Goal: Use online tool/utility

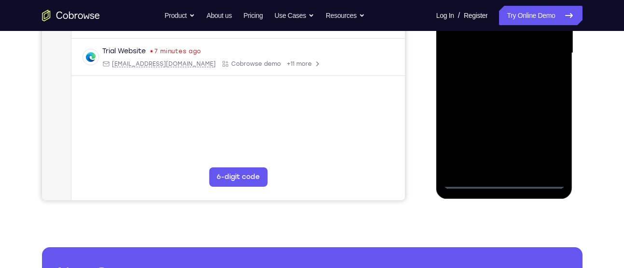
scroll to position [251, 0]
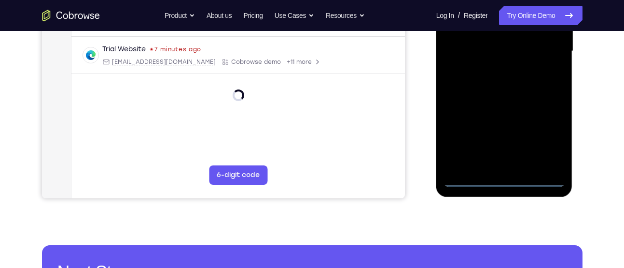
click at [503, 182] on div at bounding box center [505, 51] width 122 height 270
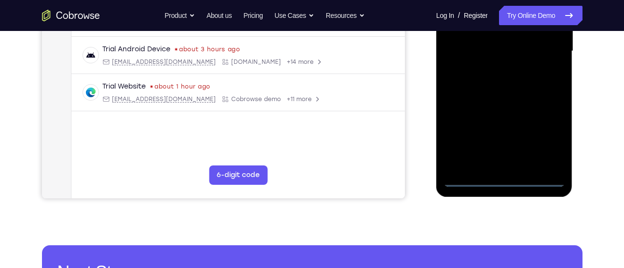
click at [547, 134] on div at bounding box center [505, 51] width 122 height 270
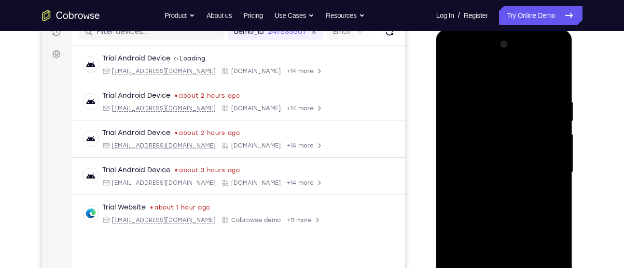
scroll to position [130, 0]
click at [496, 85] on div at bounding box center [505, 172] width 122 height 270
click at [541, 166] on div at bounding box center [505, 172] width 122 height 270
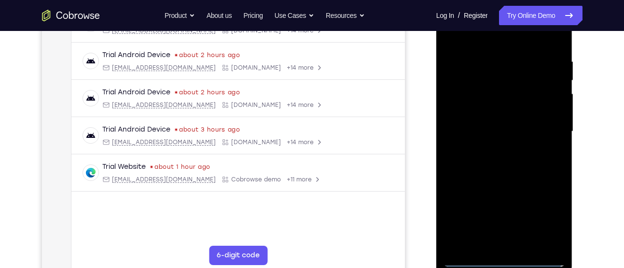
click at [497, 149] on div at bounding box center [505, 131] width 122 height 270
click at [490, 149] on div at bounding box center [505, 131] width 122 height 270
click at [496, 152] on div at bounding box center [505, 131] width 122 height 270
click at [483, 92] on div at bounding box center [505, 131] width 122 height 270
click at [464, 109] on div at bounding box center [505, 131] width 122 height 270
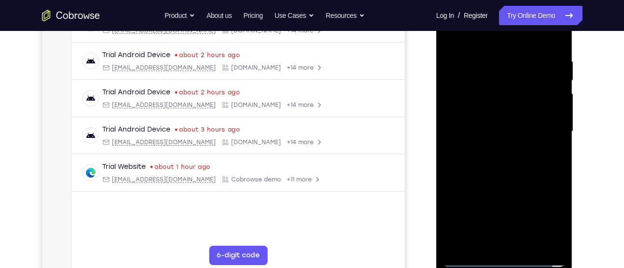
click at [461, 131] on div at bounding box center [505, 131] width 122 height 270
click at [470, 157] on div at bounding box center [505, 131] width 122 height 270
click at [505, 162] on div at bounding box center [505, 131] width 122 height 270
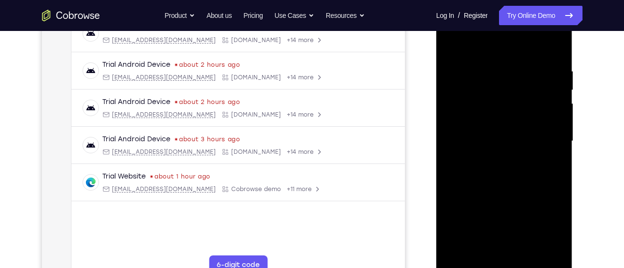
scroll to position [216, 0]
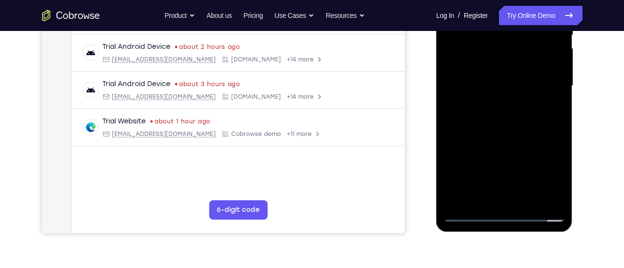
click at [517, 130] on div at bounding box center [505, 86] width 122 height 270
click at [527, 198] on div at bounding box center [505, 86] width 122 height 270
click at [496, 136] on div at bounding box center [505, 86] width 122 height 270
click at [510, 77] on div at bounding box center [505, 86] width 122 height 270
click at [508, 98] on div at bounding box center [505, 86] width 122 height 270
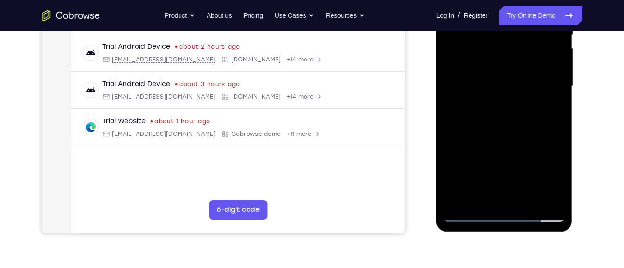
click at [532, 99] on div at bounding box center [505, 86] width 122 height 270
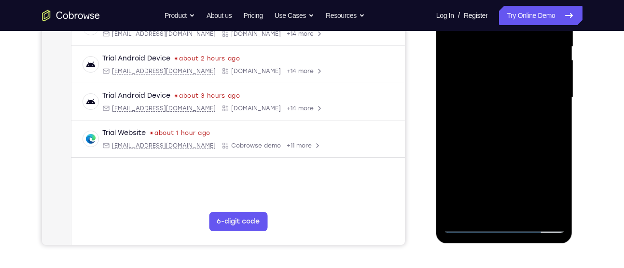
scroll to position [205, 0]
click at [482, 209] on div at bounding box center [505, 97] width 122 height 270
click at [528, 151] on div at bounding box center [505, 97] width 122 height 270
click at [552, 117] on div at bounding box center [505, 97] width 122 height 270
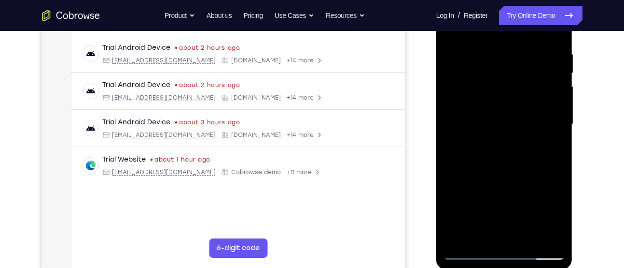
scroll to position [171, 0]
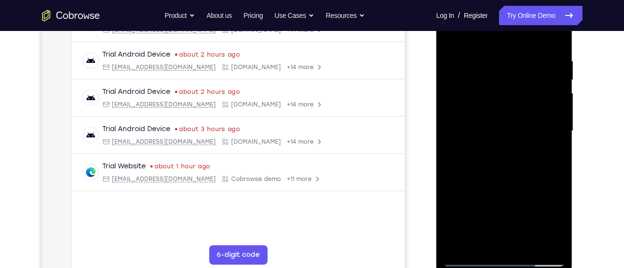
drag, startPoint x: 524, startPoint y: 79, endPoint x: 522, endPoint y: 134, distance: 54.6
click at [522, 134] on div at bounding box center [505, 131] width 122 height 270
click at [507, 101] on div at bounding box center [505, 131] width 122 height 270
click at [545, 135] on div at bounding box center [505, 131] width 122 height 270
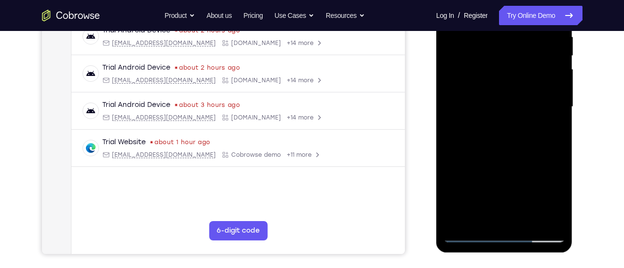
scroll to position [197, 0]
click at [479, 211] on div at bounding box center [505, 106] width 122 height 270
click at [453, 162] on div at bounding box center [505, 106] width 122 height 270
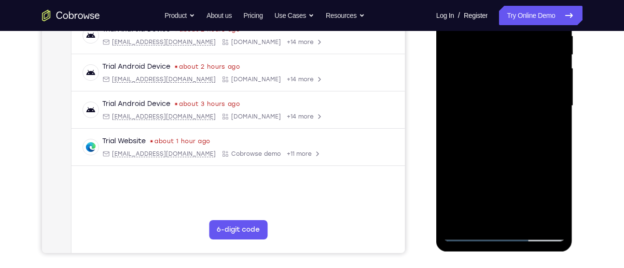
drag, startPoint x: 496, startPoint y: 203, endPoint x: 499, endPoint y: 180, distance: 22.9
click at [499, 180] on div at bounding box center [505, 106] width 122 height 270
click at [494, 208] on div at bounding box center [505, 106] width 122 height 270
click at [552, 123] on div at bounding box center [505, 106] width 122 height 270
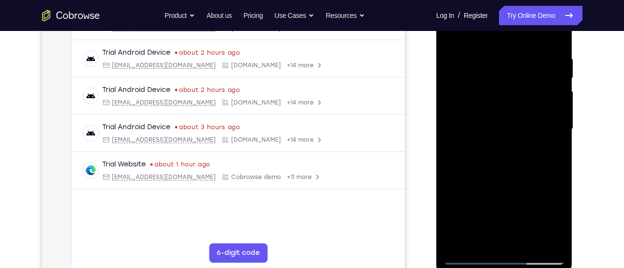
scroll to position [172, 0]
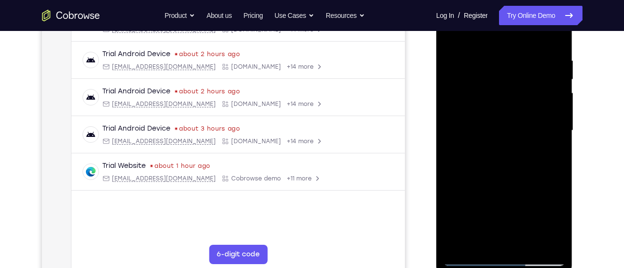
drag, startPoint x: 505, startPoint y: 81, endPoint x: 498, endPoint y: 121, distance: 40.1
click at [498, 121] on div at bounding box center [505, 130] width 122 height 270
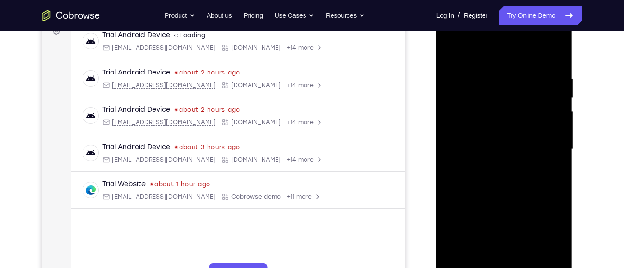
scroll to position [140, 0]
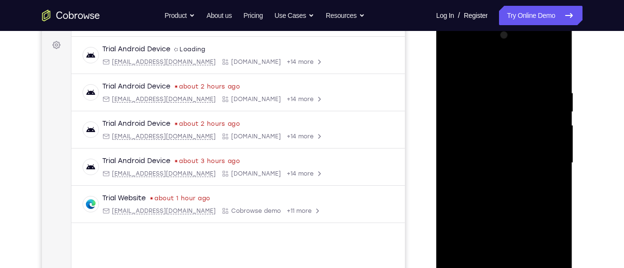
click at [453, 67] on div at bounding box center [505, 163] width 122 height 270
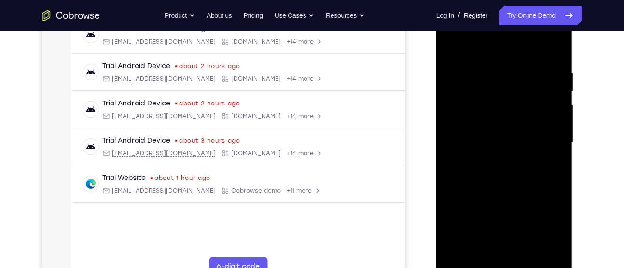
scroll to position [137, 0]
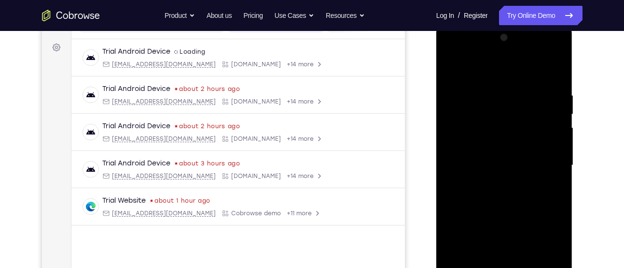
click at [454, 64] on div at bounding box center [505, 165] width 122 height 270
click at [557, 67] on div at bounding box center [505, 165] width 122 height 270
click at [466, 122] on div at bounding box center [505, 165] width 122 height 270
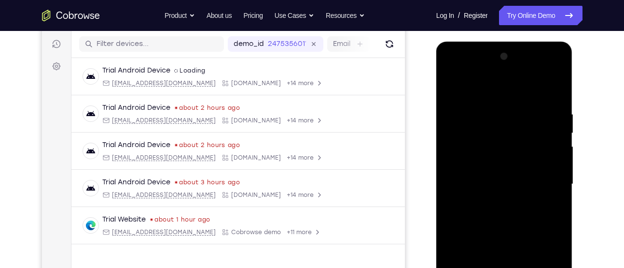
click at [453, 89] on div at bounding box center [505, 184] width 122 height 270
click at [457, 83] on div at bounding box center [505, 184] width 122 height 270
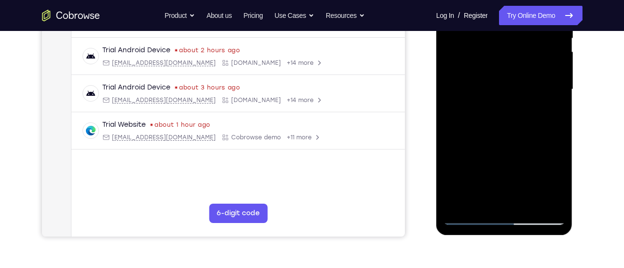
scroll to position [213, 0]
click at [525, 200] on div at bounding box center [505, 89] width 122 height 270
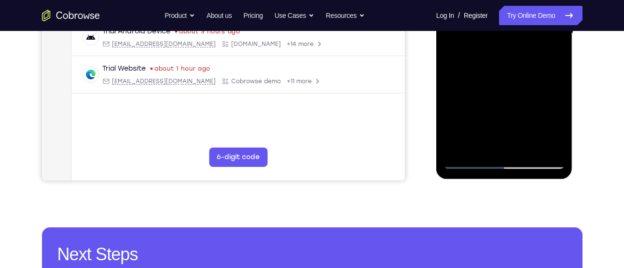
scroll to position [269, 0]
click at [464, 159] on div at bounding box center [505, 33] width 122 height 270
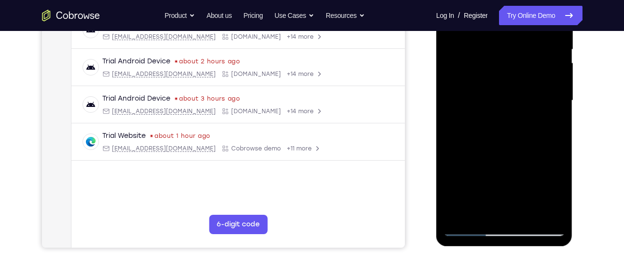
scroll to position [206, 0]
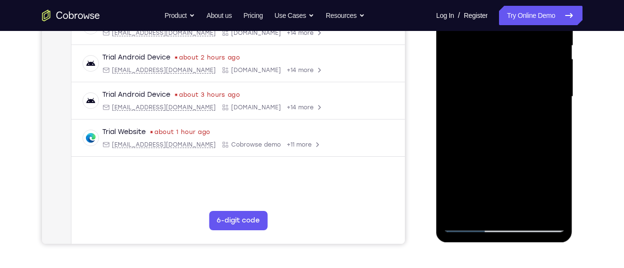
click at [524, 208] on div at bounding box center [505, 96] width 122 height 270
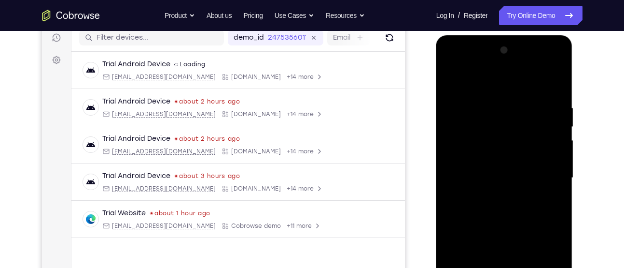
scroll to position [124, 0]
click at [454, 79] on div at bounding box center [505, 178] width 122 height 270
click at [493, 90] on div at bounding box center [505, 178] width 122 height 270
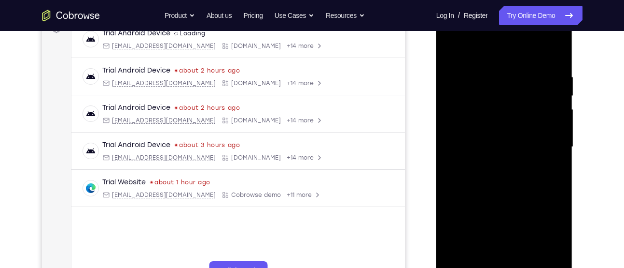
scroll to position [147, 0]
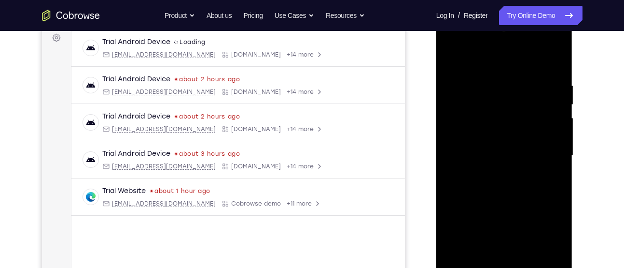
click at [558, 140] on div at bounding box center [505, 155] width 122 height 270
click at [554, 130] on div at bounding box center [505, 155] width 122 height 270
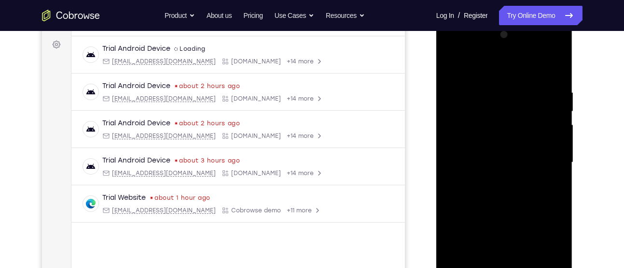
scroll to position [139, 0]
click at [557, 141] on div at bounding box center [505, 163] width 122 height 270
click at [555, 143] on div at bounding box center [505, 163] width 122 height 270
click at [553, 146] on div at bounding box center [505, 163] width 122 height 270
click at [557, 133] on div at bounding box center [505, 163] width 122 height 270
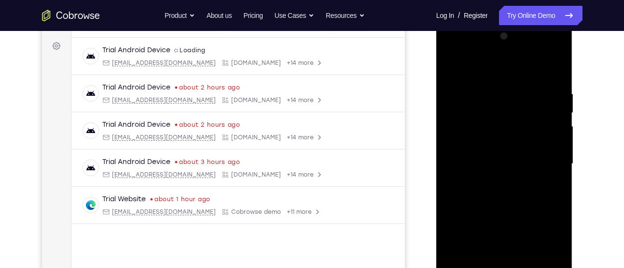
click at [460, 141] on div at bounding box center [505, 163] width 122 height 270
click at [460, 148] on div at bounding box center [505, 163] width 122 height 270
click at [460, 154] on div at bounding box center [505, 163] width 122 height 270
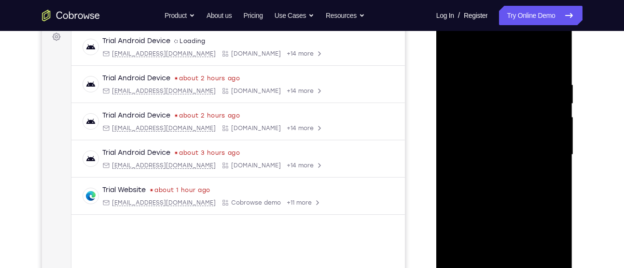
scroll to position [147, 0]
click at [555, 61] on div at bounding box center [505, 155] width 122 height 270
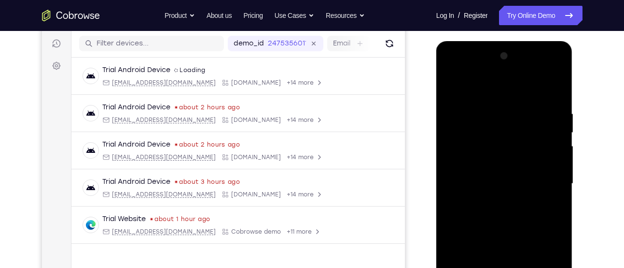
scroll to position [116, 0]
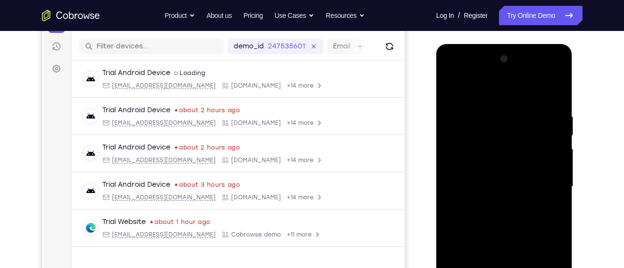
click at [558, 89] on div at bounding box center [505, 186] width 122 height 270
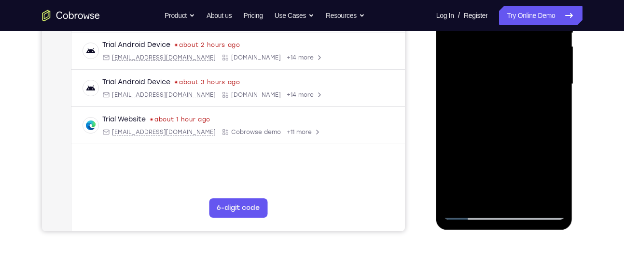
scroll to position [220, 0]
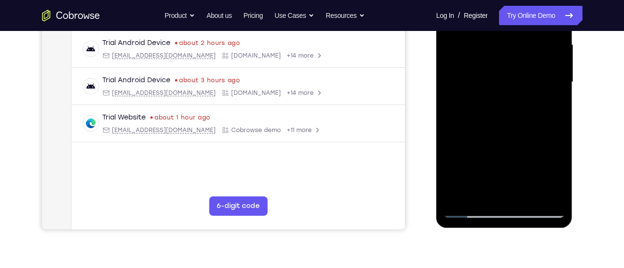
click at [469, 206] on div at bounding box center [505, 82] width 122 height 270
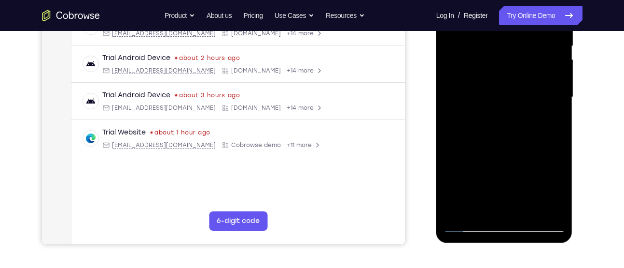
scroll to position [261, 0]
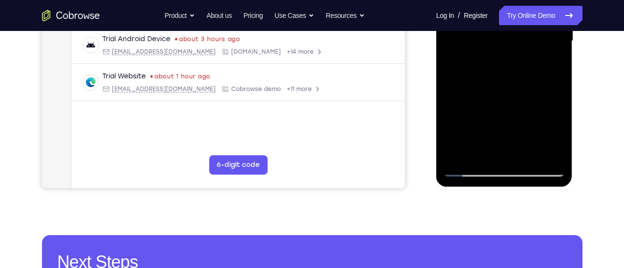
click at [455, 154] on div at bounding box center [505, 41] width 122 height 270
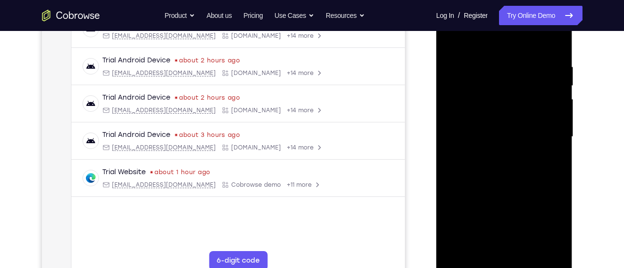
scroll to position [288, 0]
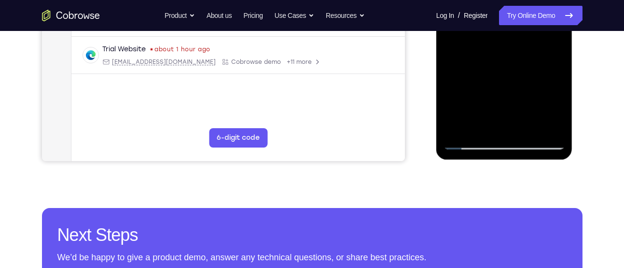
click at [527, 121] on div at bounding box center [505, 14] width 122 height 270
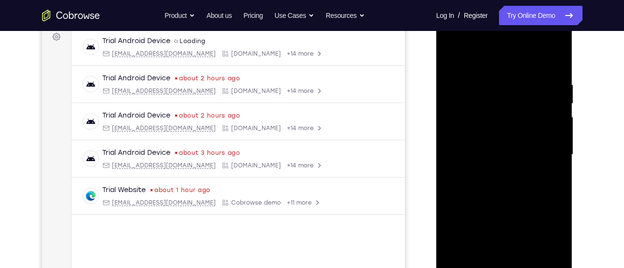
scroll to position [147, 0]
click at [453, 57] on div at bounding box center [505, 155] width 122 height 270
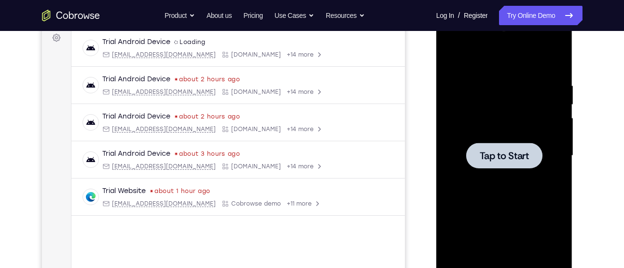
click at [484, 162] on div at bounding box center [505, 155] width 76 height 26
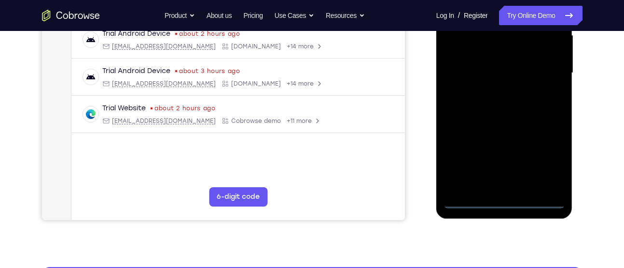
scroll to position [231, 0]
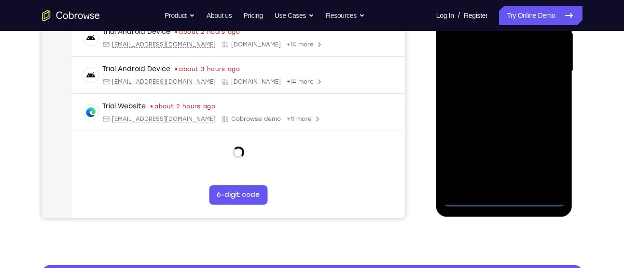
click at [497, 196] on div at bounding box center [505, 71] width 122 height 270
click at [506, 199] on div at bounding box center [505, 71] width 122 height 270
click at [541, 152] on div at bounding box center [505, 71] width 122 height 270
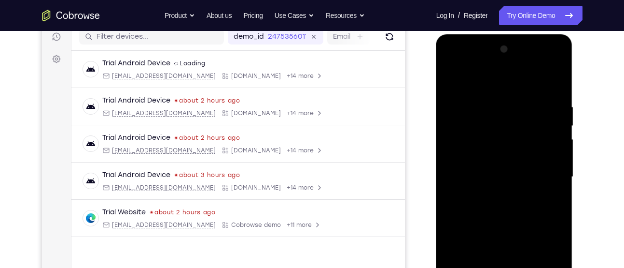
scroll to position [125, 0]
click at [522, 85] on div at bounding box center [505, 177] width 122 height 270
click at [549, 173] on div at bounding box center [505, 177] width 122 height 270
click at [498, 201] on div at bounding box center [505, 177] width 122 height 270
click at [493, 160] on div at bounding box center [505, 177] width 122 height 270
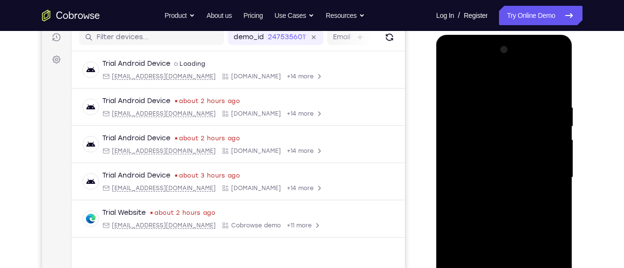
click at [478, 168] on div at bounding box center [505, 177] width 122 height 270
click at [479, 192] on div at bounding box center [505, 177] width 122 height 270
click at [509, 157] on div at bounding box center [505, 177] width 122 height 270
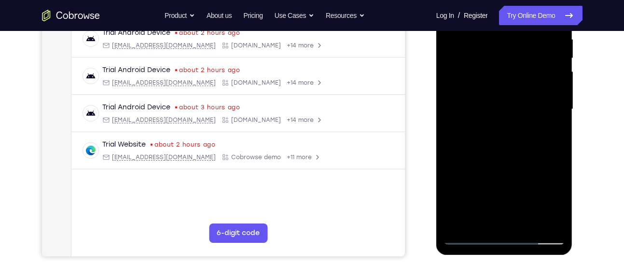
scroll to position [197, 0]
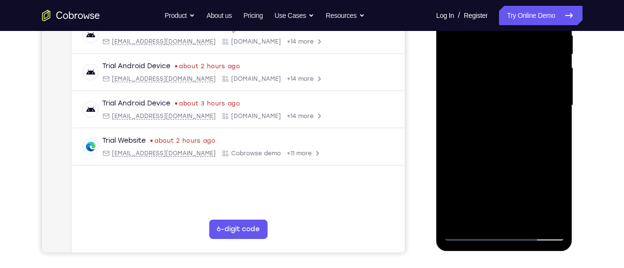
click at [527, 217] on div at bounding box center [505, 105] width 122 height 270
click at [504, 160] on div at bounding box center [505, 105] width 122 height 270
click at [502, 87] on div at bounding box center [505, 105] width 122 height 270
click at [478, 119] on div at bounding box center [505, 105] width 122 height 270
click at [502, 116] on div at bounding box center [505, 105] width 122 height 270
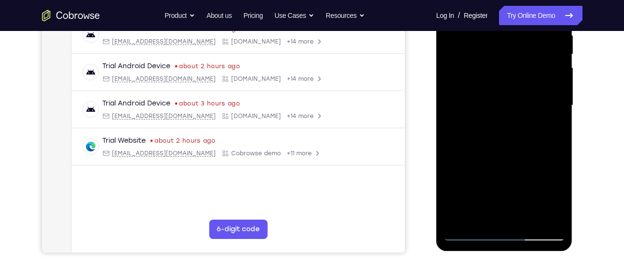
click at [482, 215] on div at bounding box center [505, 105] width 122 height 270
click at [530, 161] on div at bounding box center [505, 105] width 122 height 270
click at [553, 119] on div at bounding box center [505, 105] width 122 height 270
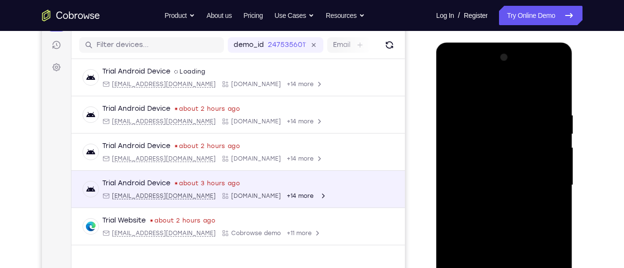
scroll to position [116, 0]
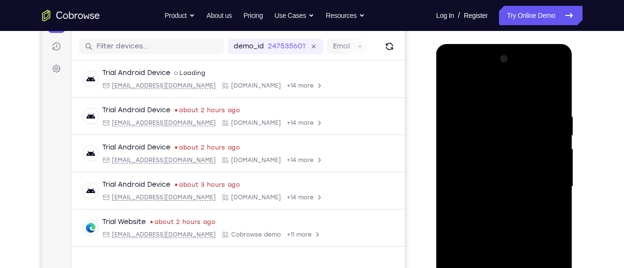
click at [447, 89] on div at bounding box center [505, 186] width 122 height 270
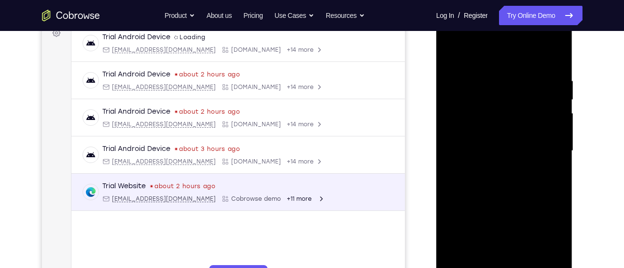
scroll to position [140, 0]
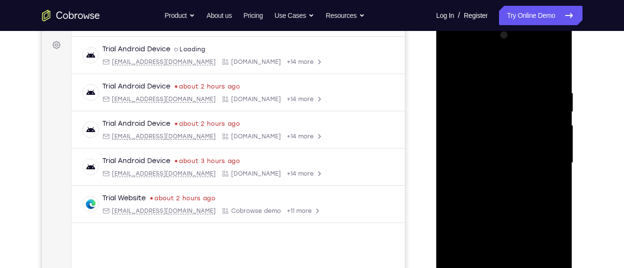
click at [456, 62] on div at bounding box center [505, 163] width 122 height 270
drag, startPoint x: 535, startPoint y: 87, endPoint x: 799, endPoint y: 120, distance: 265.7
click at [437, 85] on html "Online web based iOS Simulators and Android Emulators. Run iPhone, iPad, Mobile…" at bounding box center [506, 165] width 138 height 290
drag, startPoint x: 547, startPoint y: 83, endPoint x: 796, endPoint y: 113, distance: 251.0
click at [437, 79] on html "Online web based iOS Simulators and Android Emulators. Run iPhone, iPad, Mobile…" at bounding box center [506, 165] width 138 height 290
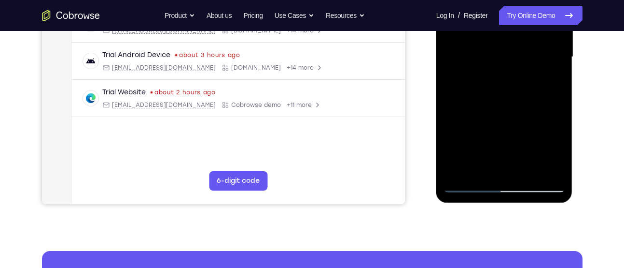
scroll to position [245, 0]
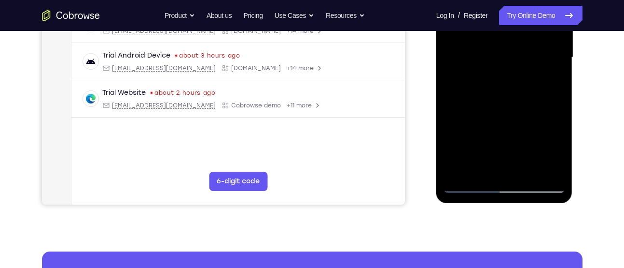
click at [527, 167] on div at bounding box center [505, 57] width 122 height 270
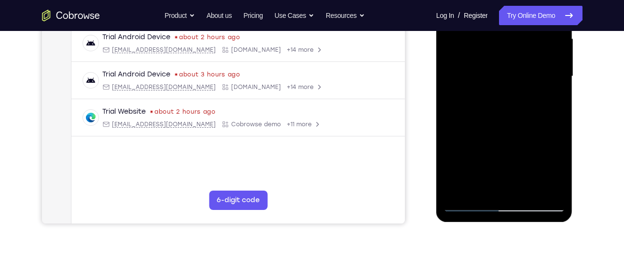
scroll to position [217, 0]
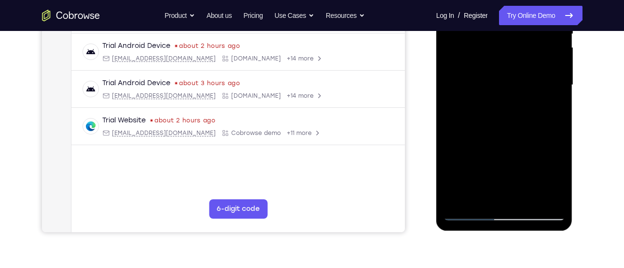
click at [499, 63] on div at bounding box center [505, 85] width 122 height 270
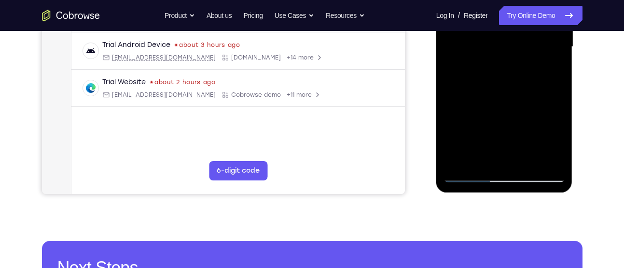
scroll to position [198, 0]
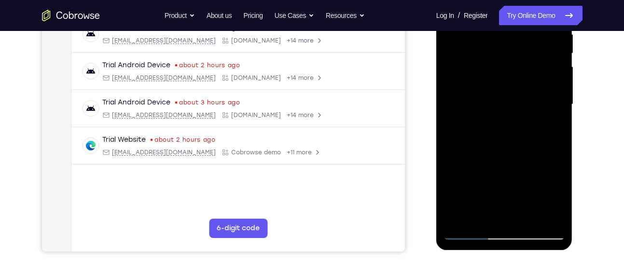
click at [549, 127] on div at bounding box center [505, 104] width 122 height 270
click at [499, 86] on div at bounding box center [505, 104] width 122 height 270
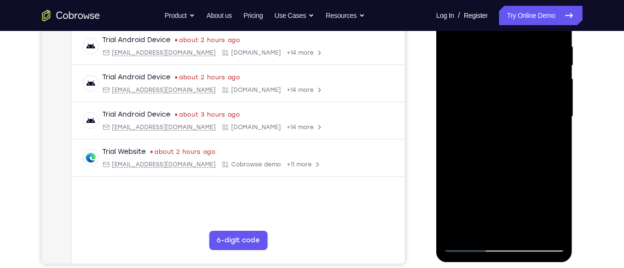
scroll to position [185, 0]
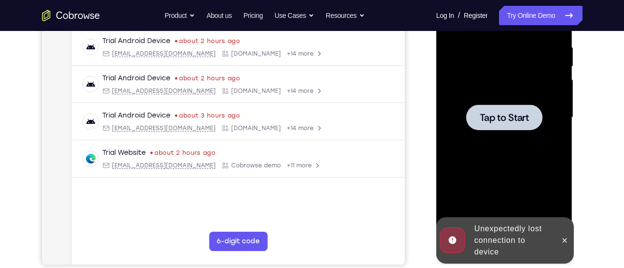
click at [498, 74] on div at bounding box center [505, 117] width 122 height 270
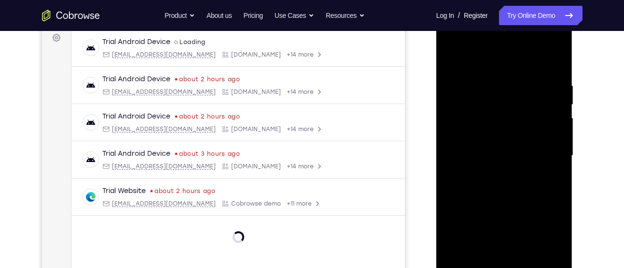
scroll to position [203, 0]
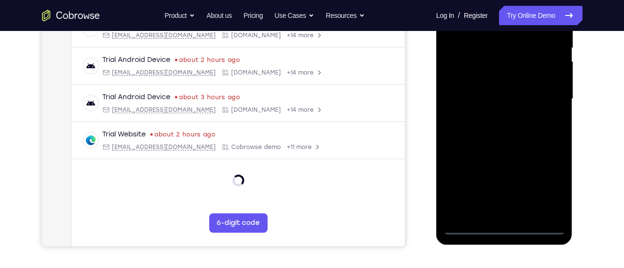
click at [504, 230] on div at bounding box center [505, 99] width 122 height 270
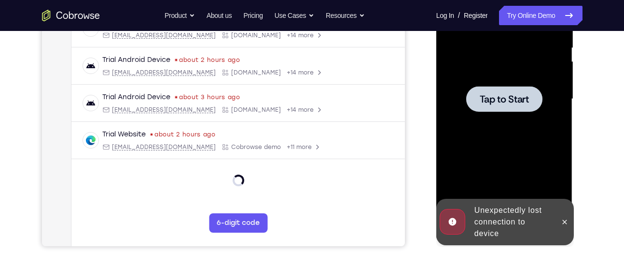
click at [518, 177] on div at bounding box center [505, 99] width 122 height 270
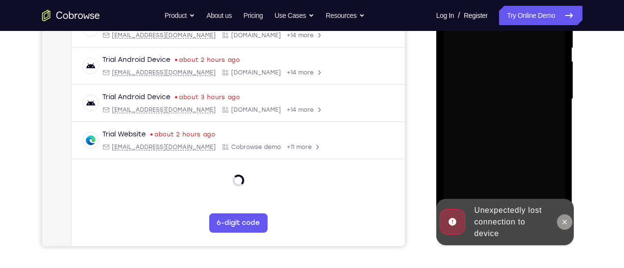
click at [567, 216] on button at bounding box center [564, 221] width 15 height 15
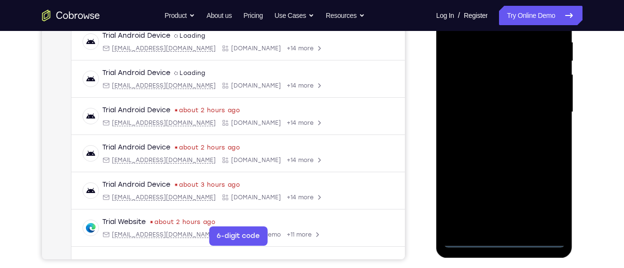
scroll to position [191, 0]
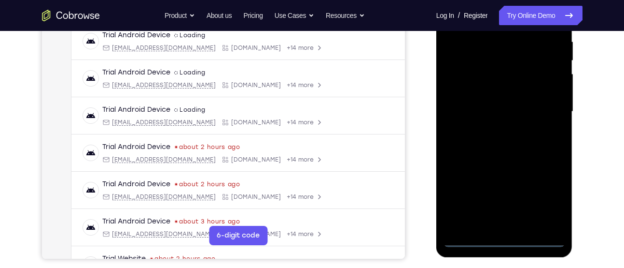
click at [505, 238] on div at bounding box center [505, 111] width 122 height 270
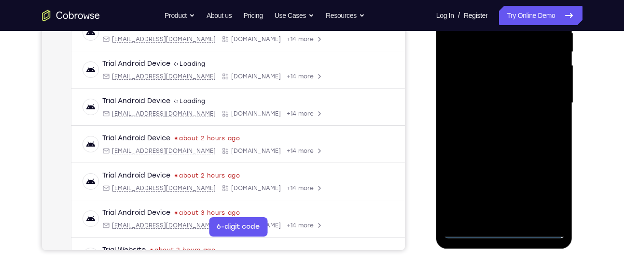
scroll to position [201, 0]
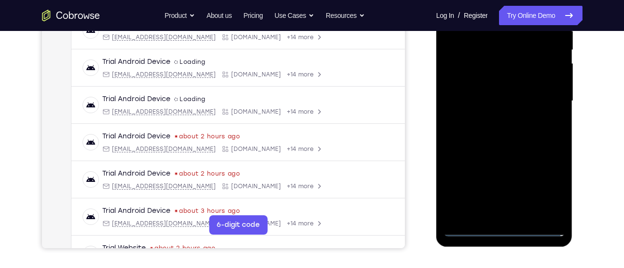
click at [546, 180] on div at bounding box center [505, 101] width 122 height 270
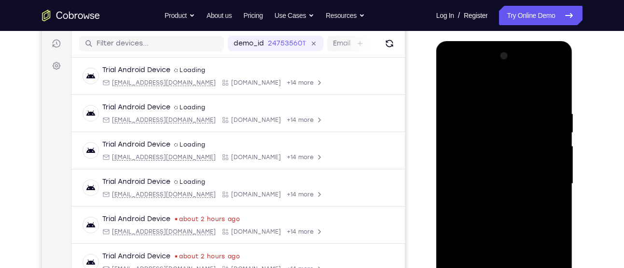
scroll to position [116, 0]
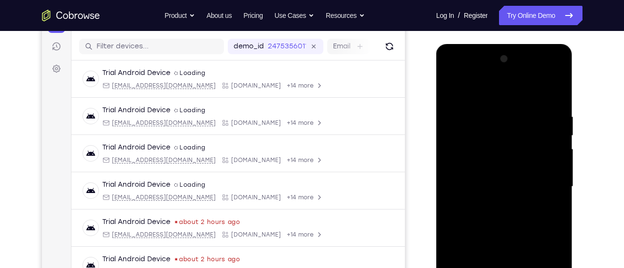
click at [521, 97] on div at bounding box center [505, 186] width 122 height 270
click at [544, 184] on div at bounding box center [505, 186] width 122 height 270
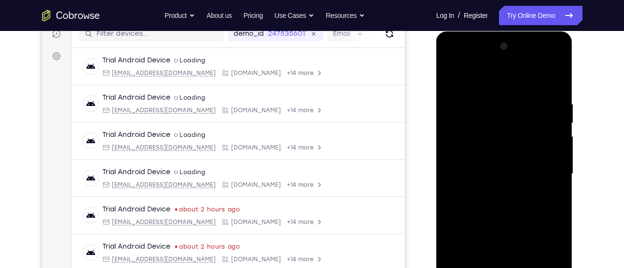
scroll to position [157, 0]
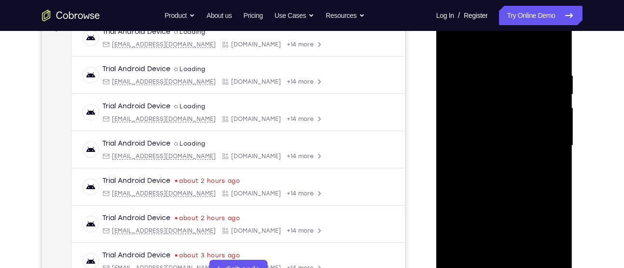
click at [496, 164] on div at bounding box center [505, 145] width 122 height 270
click at [517, 142] on div at bounding box center [505, 145] width 122 height 270
click at [472, 156] on div at bounding box center [505, 145] width 122 height 270
click at [469, 146] on div at bounding box center [505, 145] width 122 height 270
click at [474, 172] on div at bounding box center [505, 145] width 122 height 270
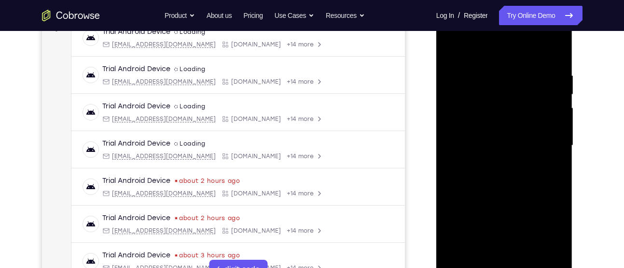
click at [496, 171] on div at bounding box center [505, 145] width 122 height 270
click at [507, 192] on div at bounding box center [505, 145] width 122 height 270
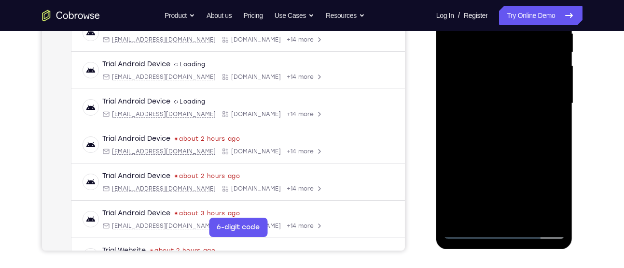
scroll to position [199, 0]
click at [532, 217] on div at bounding box center [505, 103] width 122 height 270
click at [532, 156] on div at bounding box center [505, 103] width 122 height 270
click at [515, 93] on div at bounding box center [505, 103] width 122 height 270
click at [495, 85] on div at bounding box center [505, 103] width 122 height 270
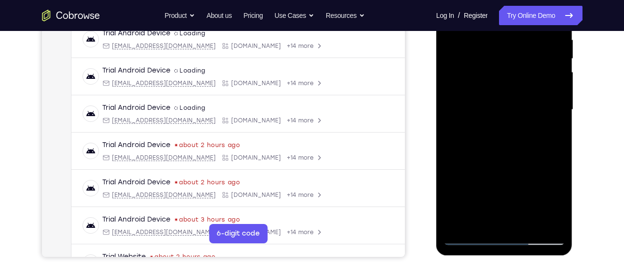
scroll to position [207, 0]
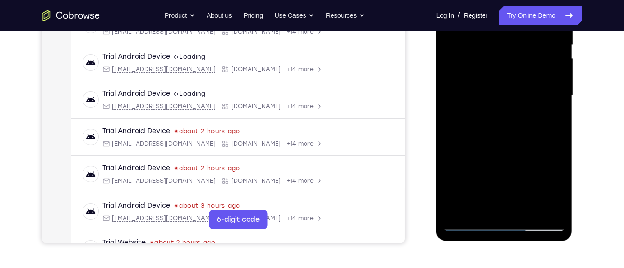
click at [487, 203] on div at bounding box center [505, 95] width 122 height 270
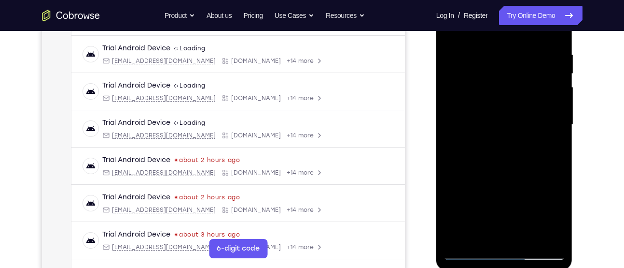
scroll to position [177, 0]
click at [524, 91] on div at bounding box center [505, 125] width 122 height 270
click at [545, 181] on div at bounding box center [505, 125] width 122 height 270
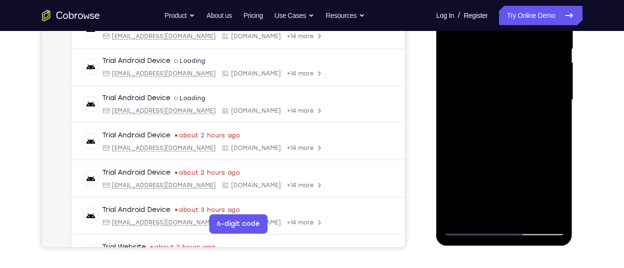
scroll to position [204, 0]
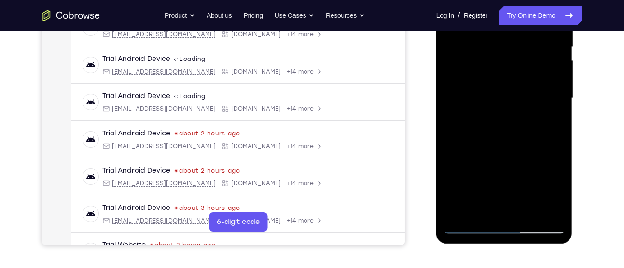
click at [481, 208] on div at bounding box center [505, 98] width 122 height 270
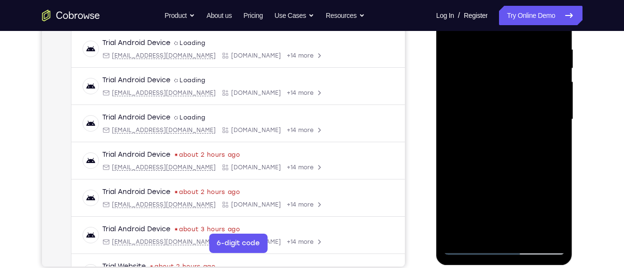
scroll to position [182, 0]
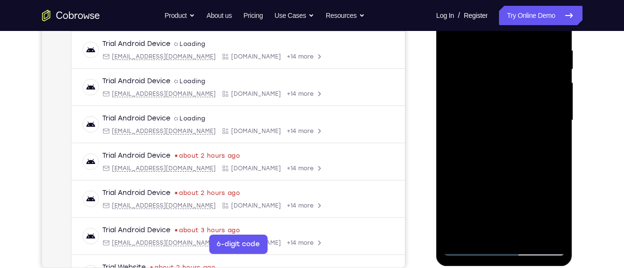
click at [531, 175] on div at bounding box center [505, 120] width 122 height 270
drag, startPoint x: 483, startPoint y: 213, endPoint x: 489, endPoint y: 168, distance: 45.8
click at [489, 168] on div at bounding box center [505, 120] width 122 height 270
click at [468, 190] on div at bounding box center [505, 120] width 122 height 270
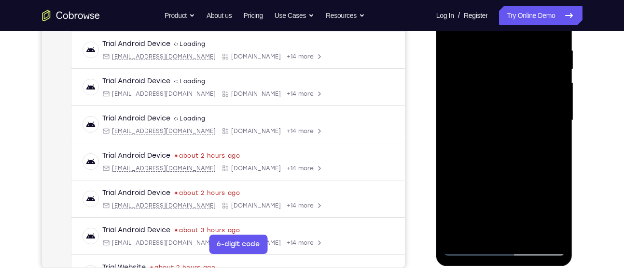
click at [549, 137] on div at bounding box center [505, 120] width 122 height 270
drag, startPoint x: 536, startPoint y: 71, endPoint x: 529, endPoint y: 114, distance: 43.0
click at [529, 114] on div at bounding box center [505, 120] width 122 height 270
drag, startPoint x: 522, startPoint y: 65, endPoint x: 521, endPoint y: 100, distance: 35.8
click at [521, 100] on div at bounding box center [505, 120] width 122 height 270
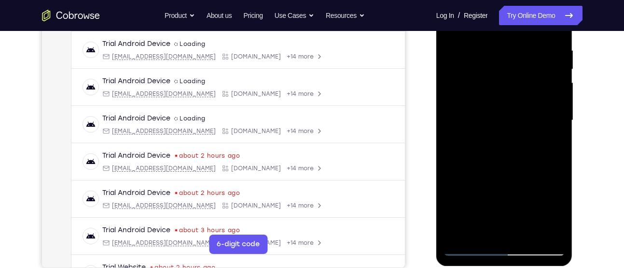
click at [486, 74] on div at bounding box center [505, 120] width 122 height 270
click at [505, 89] on div at bounding box center [505, 120] width 122 height 270
click at [479, 233] on div at bounding box center [505, 120] width 122 height 270
click at [487, 220] on div at bounding box center [505, 120] width 122 height 270
click at [448, 212] on div at bounding box center [505, 120] width 122 height 270
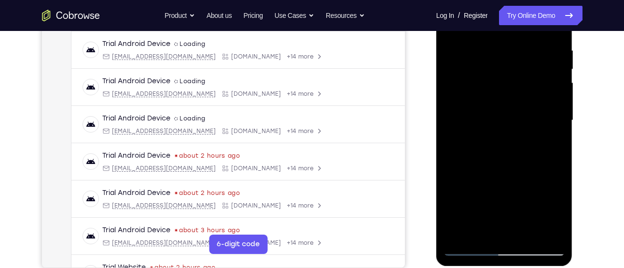
click at [529, 191] on div at bounding box center [505, 120] width 122 height 270
click at [552, 132] on div at bounding box center [505, 120] width 122 height 270
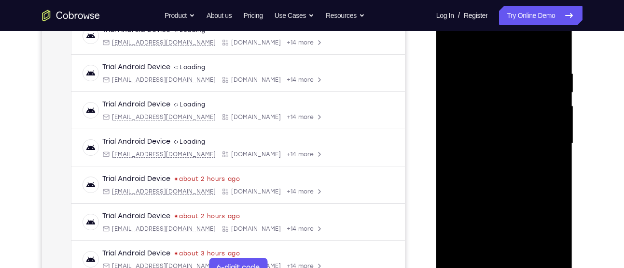
scroll to position [156, 0]
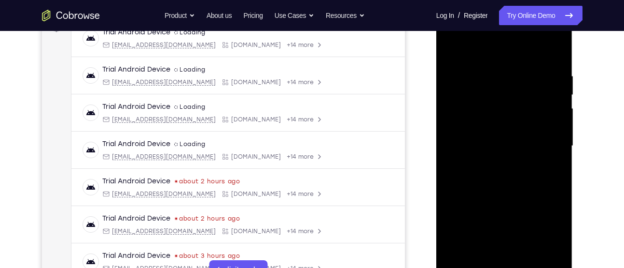
drag, startPoint x: 525, startPoint y: 73, endPoint x: 517, endPoint y: 143, distance: 71.0
click at [517, 143] on div at bounding box center [505, 146] width 122 height 270
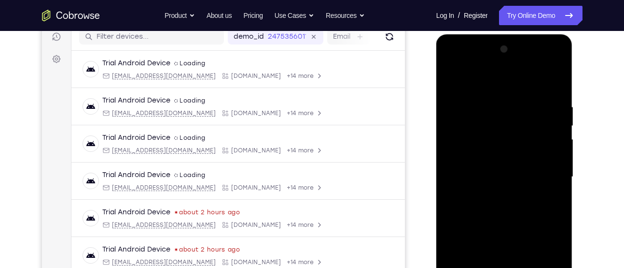
scroll to position [124, 0]
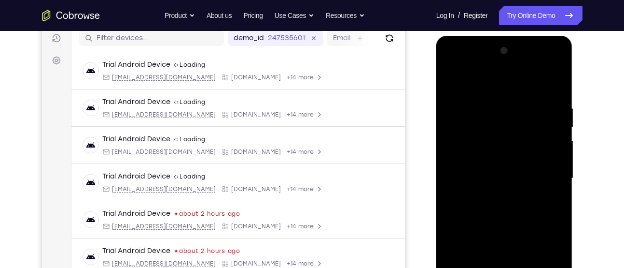
drag, startPoint x: 522, startPoint y: 117, endPoint x: 518, endPoint y: 160, distance: 42.7
click at [518, 160] on div at bounding box center [505, 178] width 122 height 270
drag, startPoint x: 499, startPoint y: 103, endPoint x: 495, endPoint y: 149, distance: 46.6
click at [495, 149] on div at bounding box center [505, 178] width 122 height 270
click at [524, 122] on div at bounding box center [505, 178] width 122 height 270
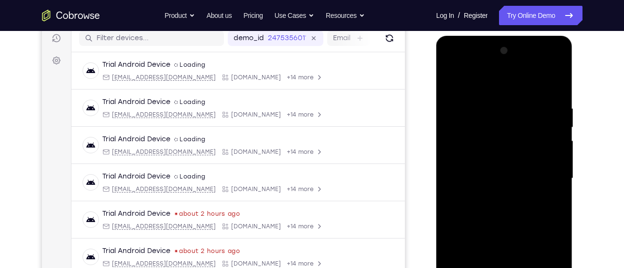
click at [547, 122] on div at bounding box center [505, 178] width 122 height 270
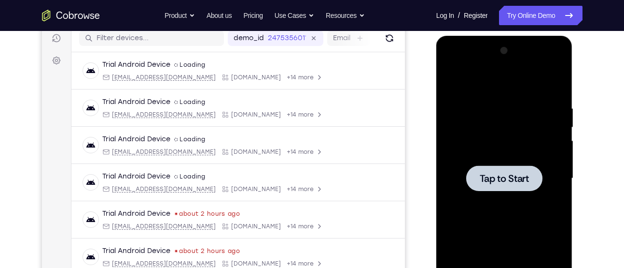
click at [516, 173] on span "Tap to Start" at bounding box center [504, 178] width 49 height 10
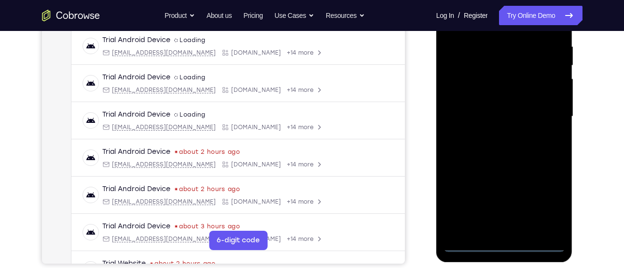
scroll to position [186, 0]
click at [504, 239] on div at bounding box center [505, 116] width 122 height 270
click at [504, 243] on div at bounding box center [505, 116] width 122 height 270
click at [552, 200] on div at bounding box center [505, 116] width 122 height 270
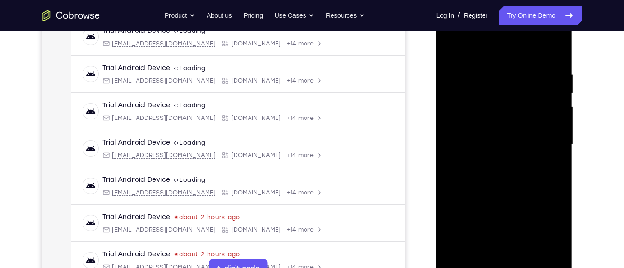
scroll to position [157, 0]
click at [511, 51] on div at bounding box center [505, 145] width 122 height 270
click at [549, 142] on div at bounding box center [505, 145] width 122 height 270
click at [494, 159] on div at bounding box center [505, 145] width 122 height 270
click at [511, 131] on div at bounding box center [505, 145] width 122 height 270
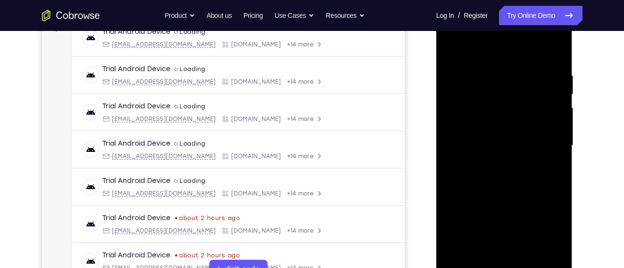
click at [496, 123] on div at bounding box center [505, 145] width 122 height 270
click at [496, 144] on div at bounding box center [505, 145] width 122 height 270
click at [497, 176] on div at bounding box center [505, 145] width 122 height 270
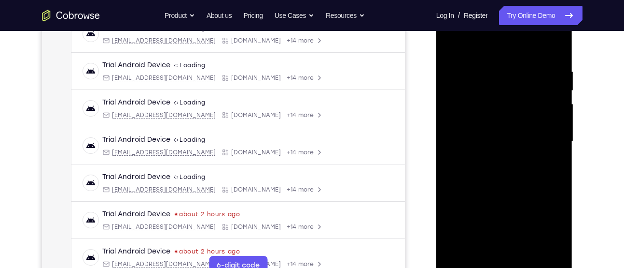
scroll to position [160, 0]
drag, startPoint x: 471, startPoint y: 50, endPoint x: 563, endPoint y: 55, distance: 91.9
click at [563, 55] on div at bounding box center [505, 142] width 122 height 270
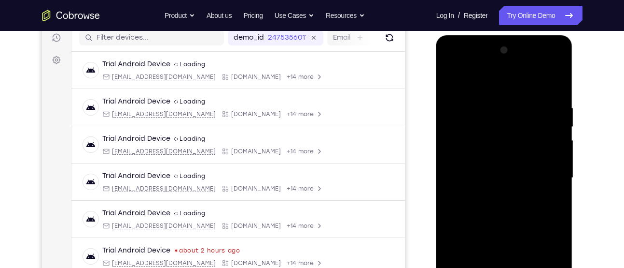
scroll to position [124, 0]
click at [508, 137] on div at bounding box center [505, 178] width 122 height 270
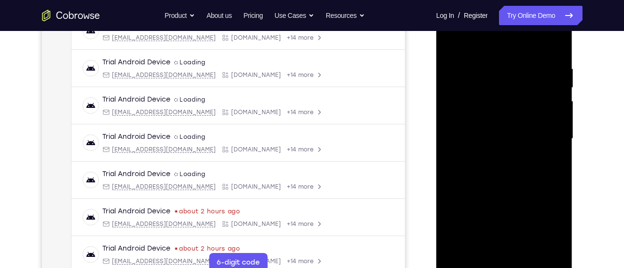
scroll to position [164, 0]
click at [505, 168] on div at bounding box center [505, 138] width 122 height 270
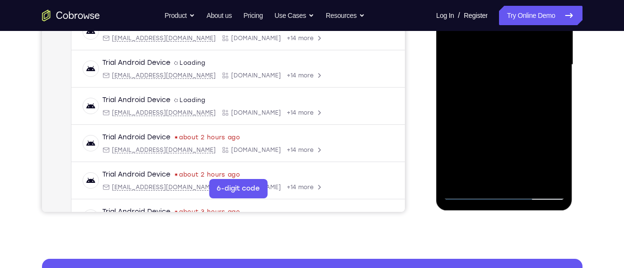
scroll to position [238, 0]
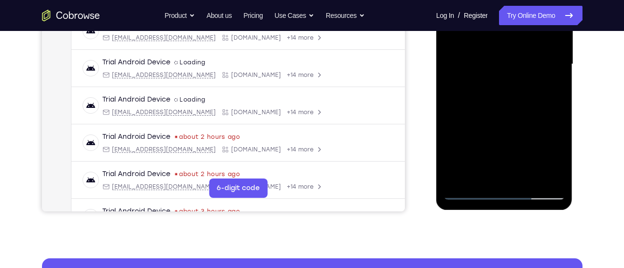
click at [526, 181] on div at bounding box center [505, 64] width 122 height 270
click at [519, 109] on div at bounding box center [505, 64] width 122 height 270
click at [524, 175] on div at bounding box center [505, 64] width 122 height 270
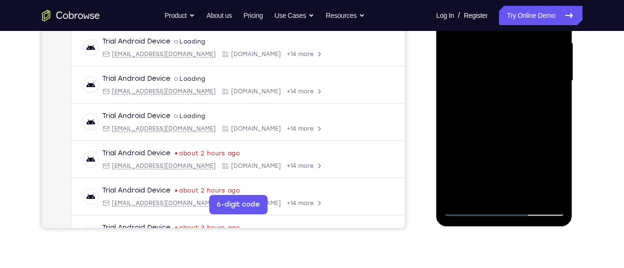
scroll to position [220, 0]
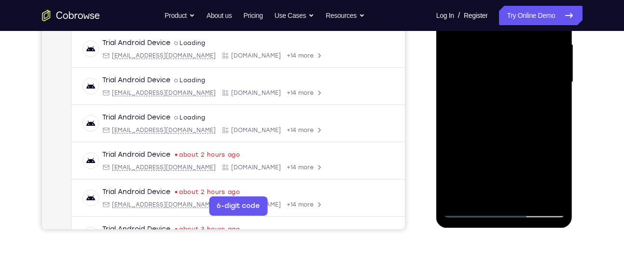
click at [505, 131] on div at bounding box center [505, 82] width 122 height 270
click at [535, 62] on div at bounding box center [505, 82] width 122 height 270
click at [496, 193] on div at bounding box center [505, 82] width 122 height 270
drag, startPoint x: 527, startPoint y: 56, endPoint x: 512, endPoint y: 134, distance: 79.7
click at [512, 134] on div at bounding box center [505, 82] width 122 height 270
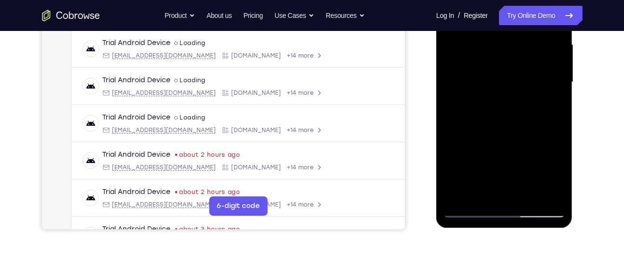
drag, startPoint x: 518, startPoint y: 47, endPoint x: 511, endPoint y: 86, distance: 39.8
click at [511, 86] on div at bounding box center [505, 82] width 122 height 270
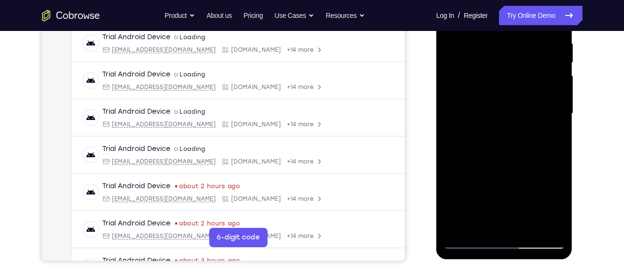
scroll to position [184, 0]
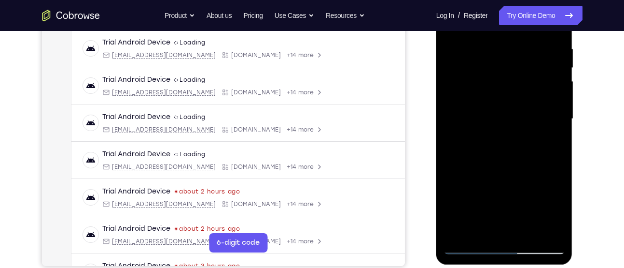
drag, startPoint x: 530, startPoint y: 55, endPoint x: 524, endPoint y: 102, distance: 47.6
click at [524, 102] on div at bounding box center [505, 119] width 122 height 270
drag, startPoint x: 513, startPoint y: 48, endPoint x: 509, endPoint y: 91, distance: 43.3
click at [509, 91] on div at bounding box center [505, 119] width 122 height 270
click at [526, 69] on div at bounding box center [505, 119] width 122 height 270
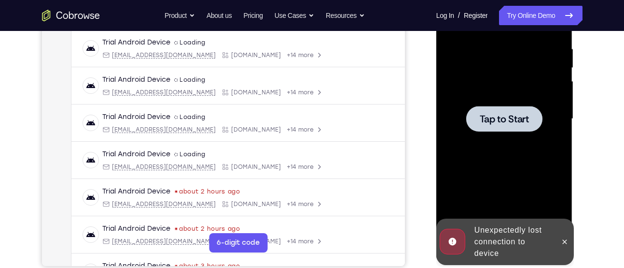
click at [507, 94] on div at bounding box center [505, 119] width 122 height 270
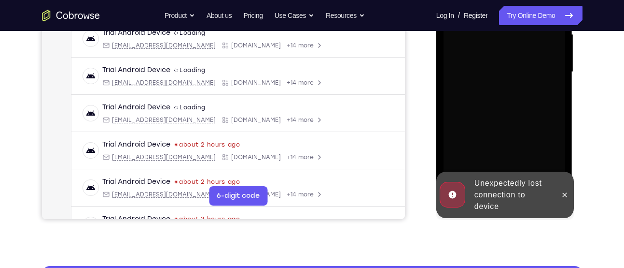
scroll to position [234, 0]
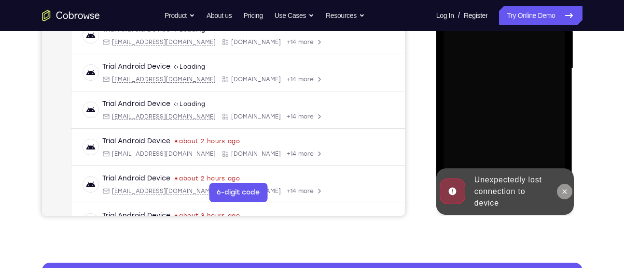
click at [571, 192] on button at bounding box center [564, 191] width 15 height 15
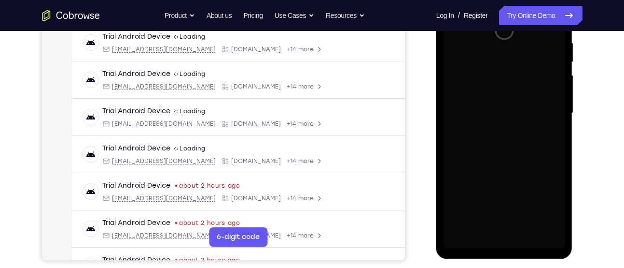
scroll to position [192, 0]
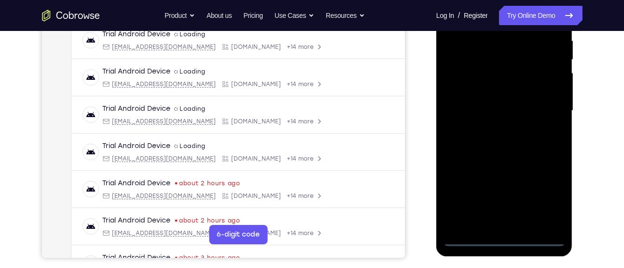
click at [509, 231] on div at bounding box center [505, 110] width 122 height 270
click at [505, 237] on div at bounding box center [505, 110] width 122 height 270
click at [547, 198] on div at bounding box center [505, 110] width 122 height 270
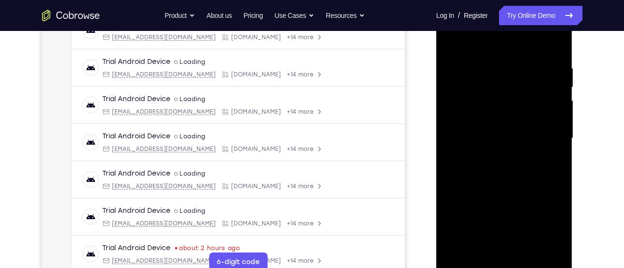
scroll to position [164, 0]
click at [547, 220] on div at bounding box center [505, 138] width 122 height 270
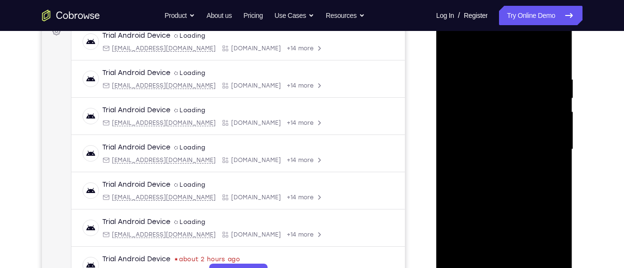
scroll to position [154, 0]
click at [510, 58] on div at bounding box center [505, 149] width 122 height 270
click at [554, 153] on div at bounding box center [505, 149] width 122 height 270
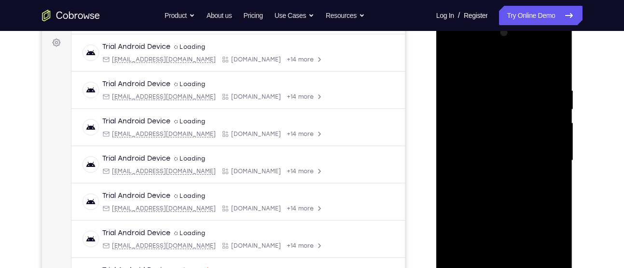
scroll to position [142, 0]
click at [494, 179] on div at bounding box center [505, 161] width 122 height 270
click at [511, 153] on div at bounding box center [505, 161] width 122 height 270
click at [508, 136] on div at bounding box center [505, 161] width 122 height 270
click at [472, 160] on div at bounding box center [505, 161] width 122 height 270
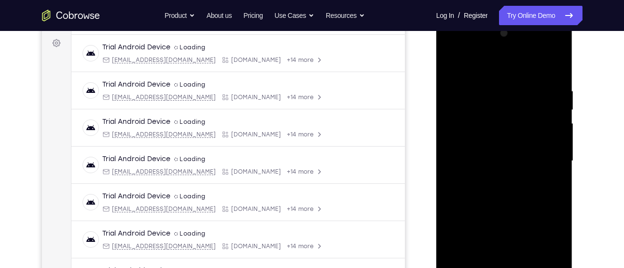
click at [465, 193] on div at bounding box center [505, 161] width 122 height 270
click at [435, 194] on div at bounding box center [505, 159] width 155 height 297
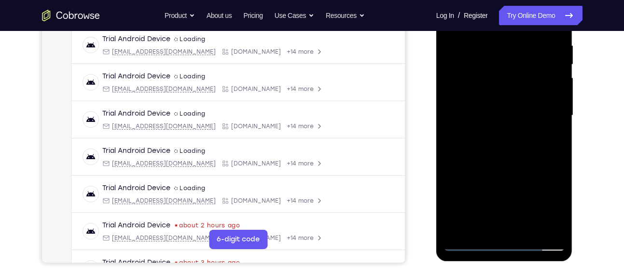
scroll to position [187, 0]
click at [514, 160] on div at bounding box center [505, 115] width 122 height 270
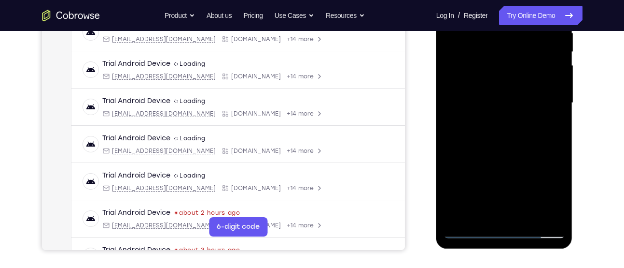
scroll to position [200, 0]
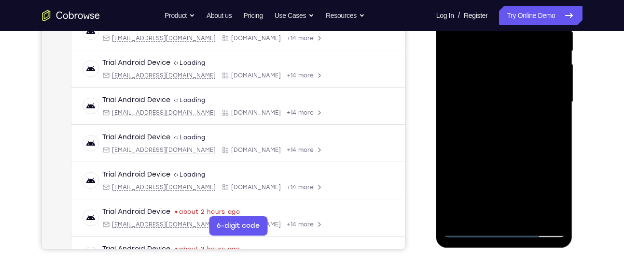
click at [528, 211] on div at bounding box center [505, 102] width 122 height 270
click at [513, 152] on div at bounding box center [505, 102] width 122 height 270
click at [515, 93] on div at bounding box center [505, 102] width 122 height 270
click at [497, 209] on div at bounding box center [505, 102] width 122 height 270
click at [482, 212] on div at bounding box center [505, 102] width 122 height 270
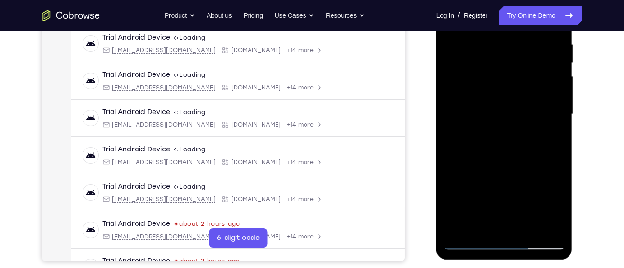
scroll to position [188, 0]
click at [550, 134] on div at bounding box center [505, 114] width 122 height 270
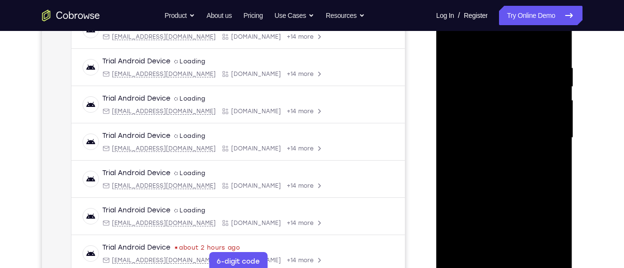
scroll to position [164, 0]
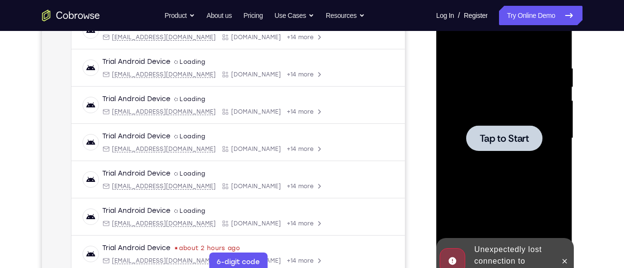
click at [478, 142] on div at bounding box center [505, 138] width 76 height 26
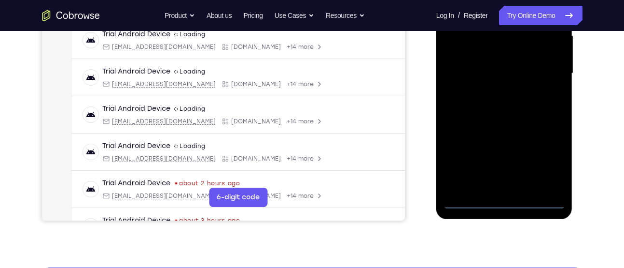
scroll to position [230, 0]
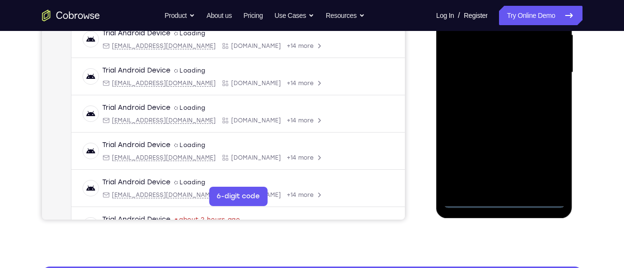
click at [507, 204] on div at bounding box center [505, 72] width 122 height 270
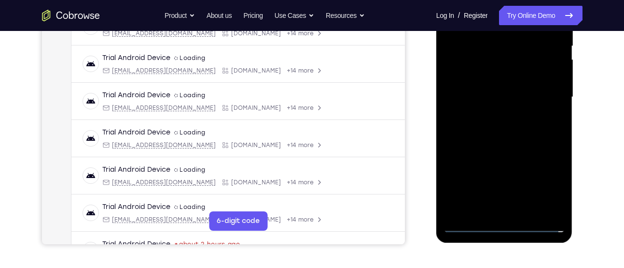
scroll to position [206, 0]
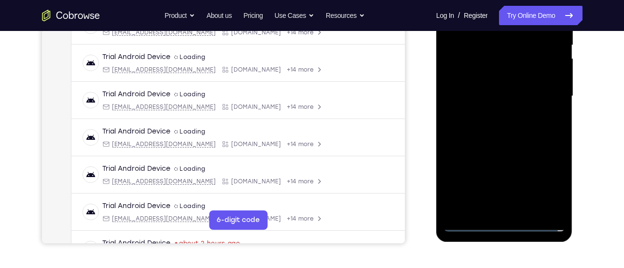
click at [544, 183] on div at bounding box center [505, 96] width 122 height 270
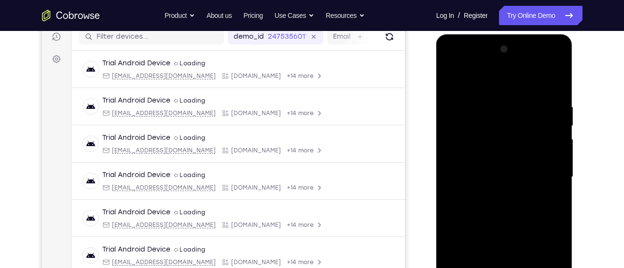
scroll to position [125, 0]
click at [517, 81] on div at bounding box center [505, 177] width 122 height 270
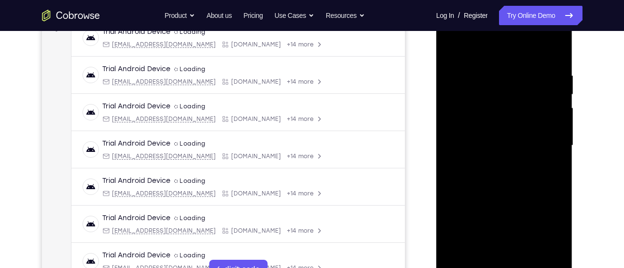
scroll to position [157, 0]
click at [544, 144] on div at bounding box center [505, 145] width 122 height 270
click at [494, 162] on div at bounding box center [505, 145] width 122 height 270
click at [510, 134] on div at bounding box center [505, 145] width 122 height 270
click at [491, 124] on div at bounding box center [505, 145] width 122 height 270
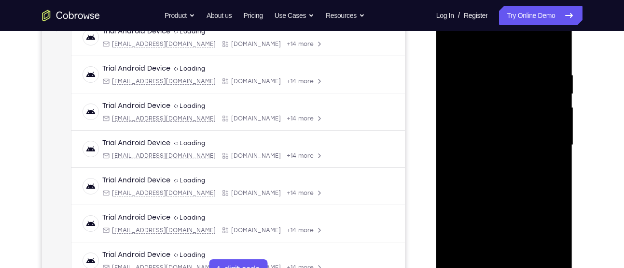
click at [464, 153] on div at bounding box center [505, 145] width 122 height 270
click at [470, 147] on div at bounding box center [505, 145] width 122 height 270
click at [472, 180] on div at bounding box center [505, 145] width 122 height 270
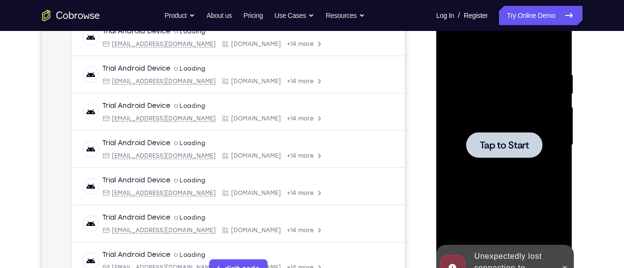
click at [472, 180] on div at bounding box center [505, 145] width 122 height 270
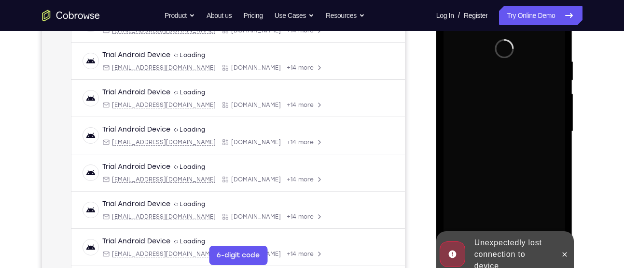
scroll to position [172, 0]
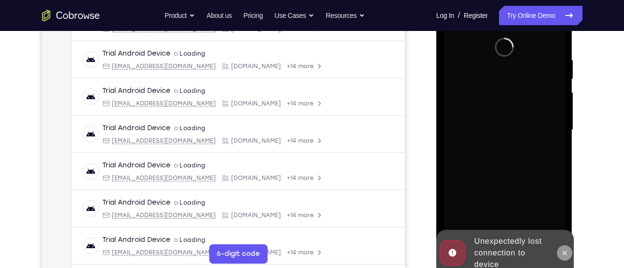
click at [568, 245] on button at bounding box center [564, 252] width 15 height 15
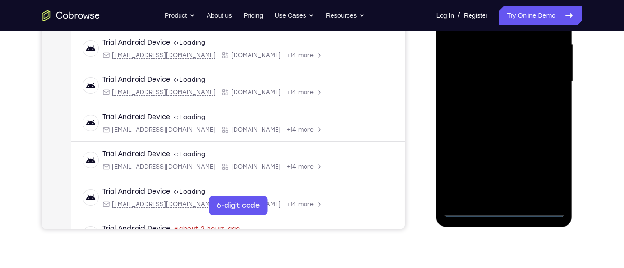
scroll to position [223, 0]
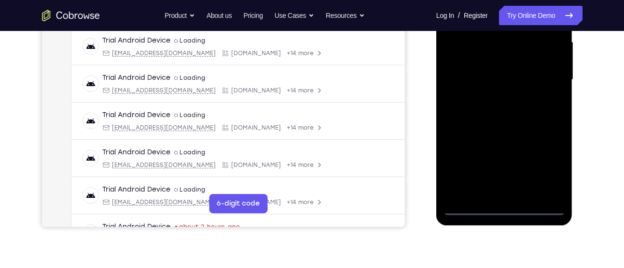
click at [503, 211] on div at bounding box center [505, 79] width 122 height 270
click at [544, 163] on div at bounding box center [505, 79] width 122 height 270
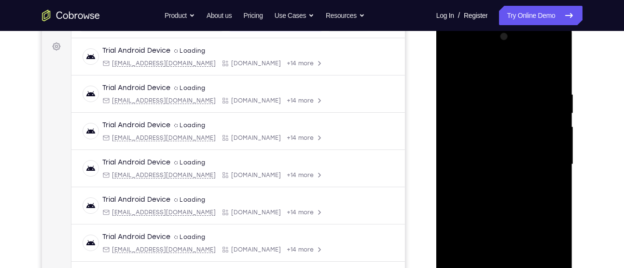
scroll to position [132, 0]
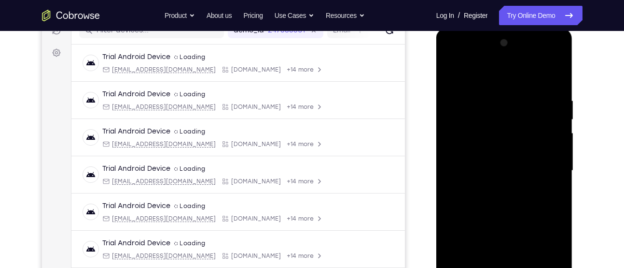
click at [524, 69] on div at bounding box center [505, 170] width 122 height 270
click at [469, 71] on div at bounding box center [505, 170] width 122 height 270
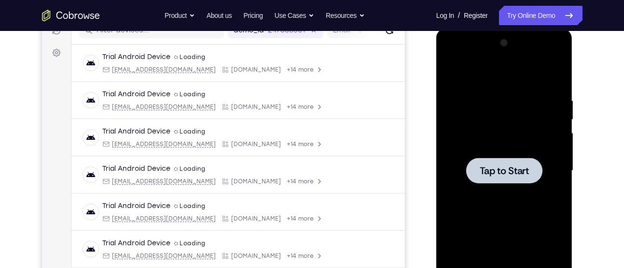
click at [493, 105] on div at bounding box center [505, 170] width 122 height 270
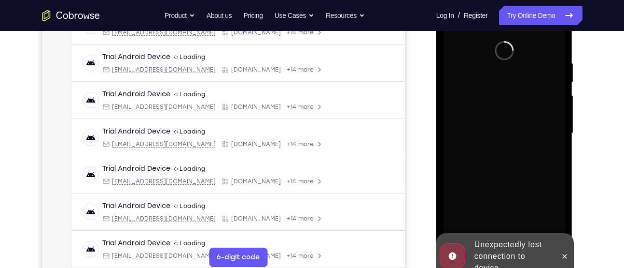
scroll to position [170, 0]
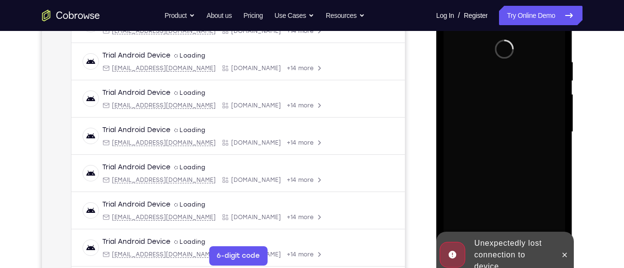
click at [575, 244] on div at bounding box center [505, 130] width 155 height 297
click at [569, 246] on div at bounding box center [564, 254] width 15 height 46
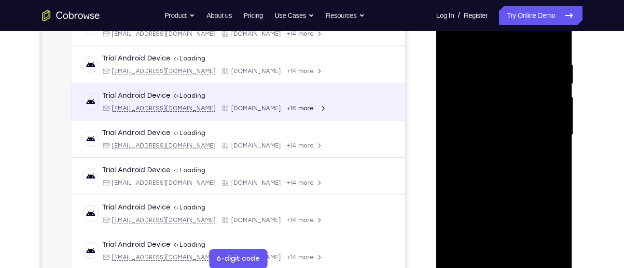
scroll to position [169, 0]
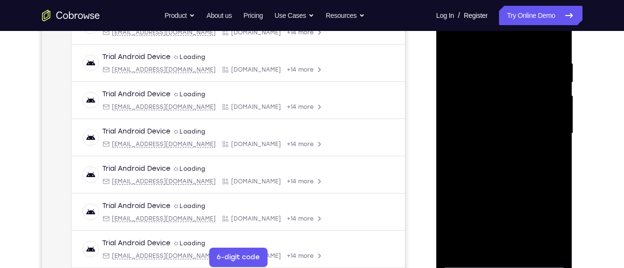
click at [504, 260] on div at bounding box center [505, 133] width 122 height 270
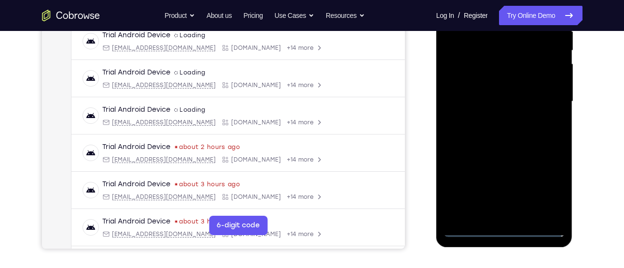
scroll to position [201, 0]
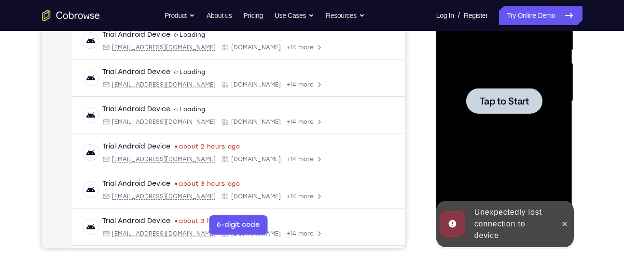
click at [504, 143] on div at bounding box center [505, 101] width 122 height 270
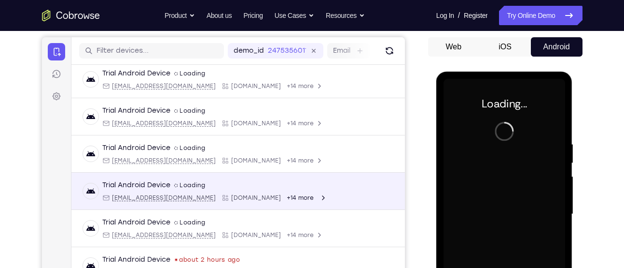
scroll to position [234, 0]
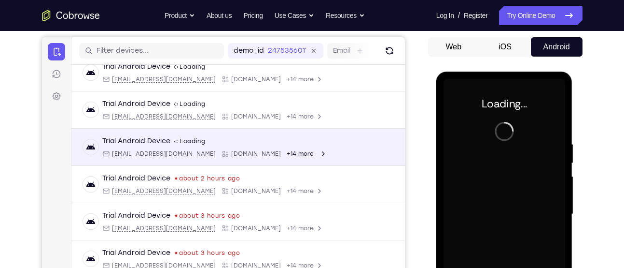
click at [279, 148] on div "Trial Android Device spin2 Loading [EMAIL_ADDRESS][DOMAIN_NAME] [DOMAIN_NAME] +…" at bounding box center [214, 146] width 225 height 21
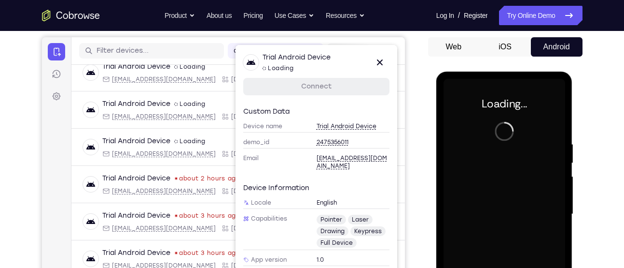
click at [317, 126] on span "Trial Android Device" at bounding box center [346, 126] width 60 height 8
type input "Trial Android Device"
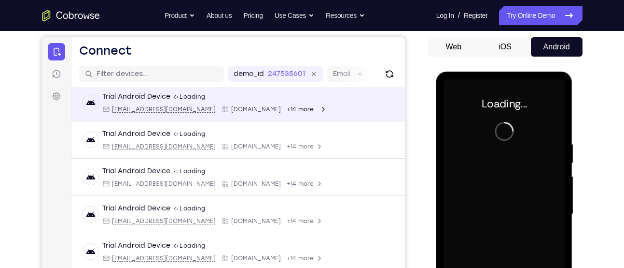
scroll to position [0, 0]
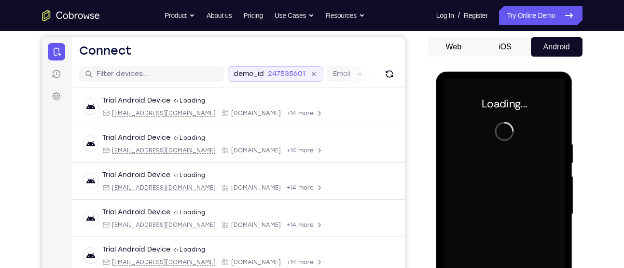
click at [311, 75] on icon at bounding box center [313, 74] width 11 height 11
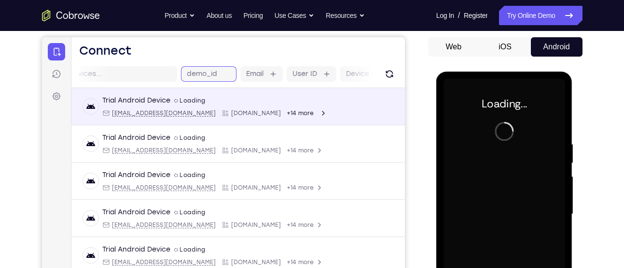
scroll to position [0, 53]
click at [391, 117] on div "Trial Android Device spin2 Loading [EMAIL_ADDRESS][DOMAIN_NAME] [DOMAIN_NAME] +…" at bounding box center [238, 106] width 334 height 37
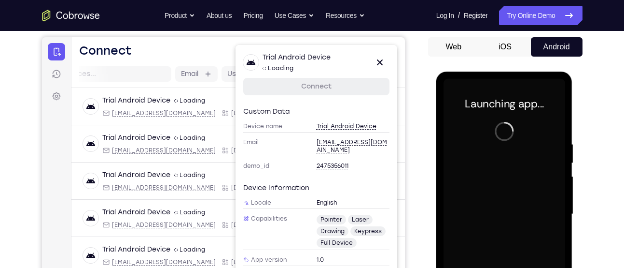
click at [409, 115] on div "Your Support Agent Your Customer Web iOS Android" at bounding box center [312, 182] width 541 height 357
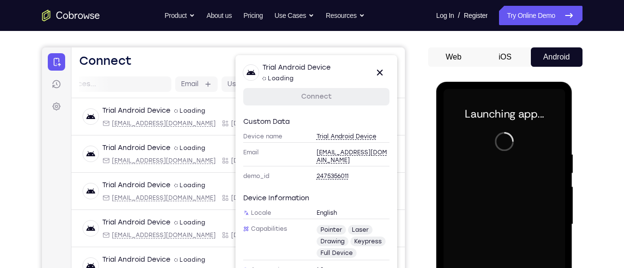
drag, startPoint x: 379, startPoint y: 71, endPoint x: 400, endPoint y: 97, distance: 33.6
click at [379, 71] on icon at bounding box center [380, 73] width 12 height 12
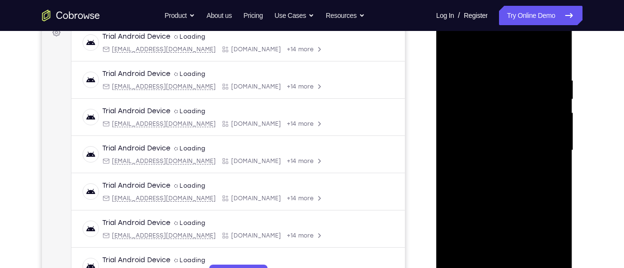
scroll to position [205, 0]
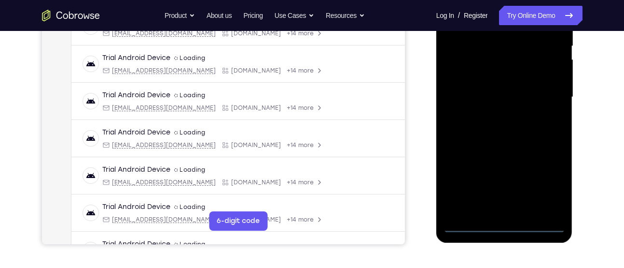
click at [497, 223] on div at bounding box center [505, 97] width 122 height 270
click at [546, 183] on div at bounding box center [505, 97] width 122 height 270
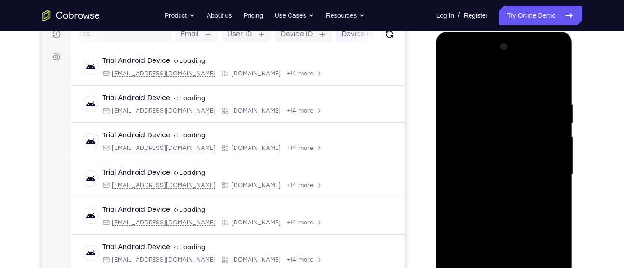
scroll to position [127, 0]
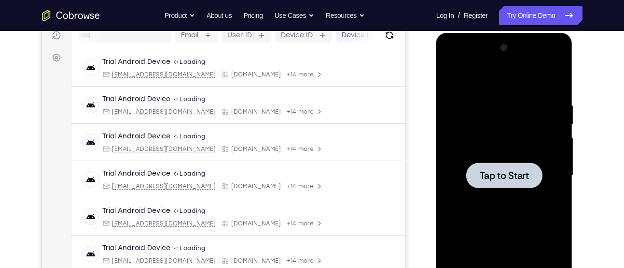
drag, startPoint x: 462, startPoint y: 159, endPoint x: 439, endPoint y: 149, distance: 25.5
click at [462, 159] on div at bounding box center [505, 175] width 122 height 270
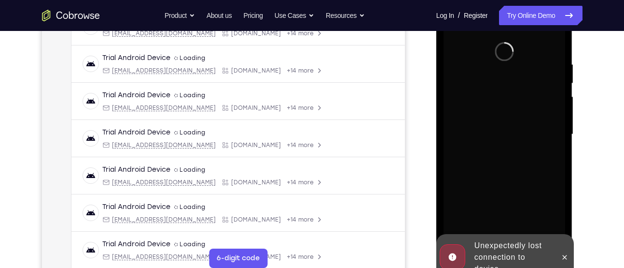
scroll to position [169, 0]
drag, startPoint x: 567, startPoint y: 255, endPoint x: 560, endPoint y: 252, distance: 8.4
click at [567, 255] on icon at bounding box center [565, 257] width 8 height 8
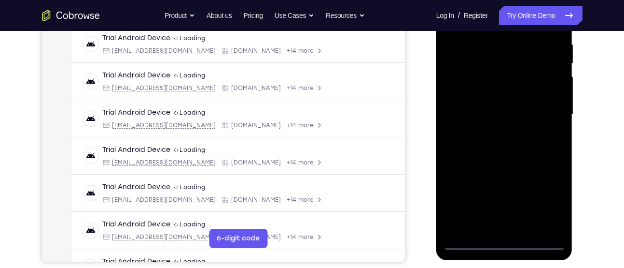
scroll to position [191, 0]
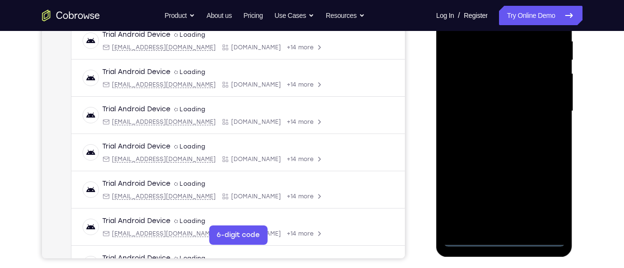
click at [496, 246] on div at bounding box center [505, 113] width 137 height 288
click at [503, 238] on div at bounding box center [505, 111] width 122 height 270
click at [502, 240] on div at bounding box center [505, 111] width 122 height 270
click at [549, 197] on div at bounding box center [505, 111] width 122 height 270
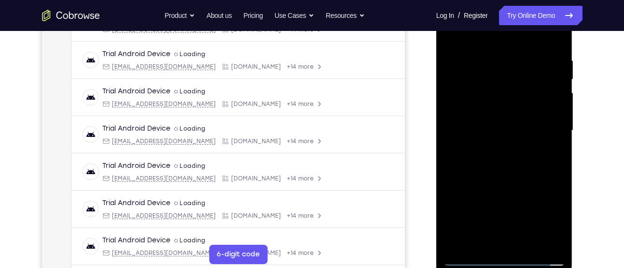
scroll to position [122, 0]
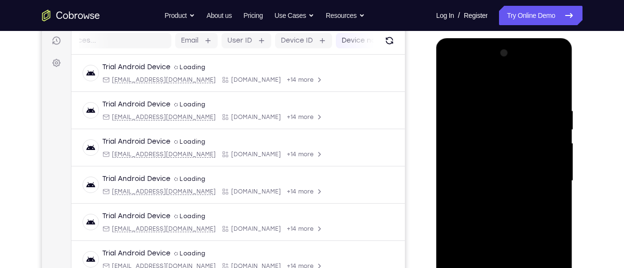
click at [502, 87] on div at bounding box center [505, 180] width 122 height 270
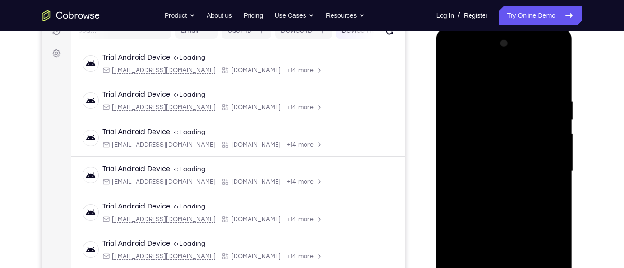
scroll to position [132, 0]
click at [549, 166] on div at bounding box center [505, 170] width 122 height 270
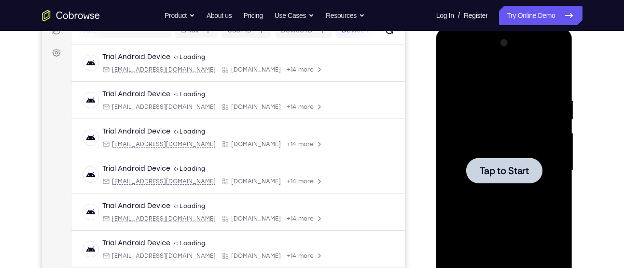
drag, startPoint x: 519, startPoint y: 177, endPoint x: 479, endPoint y: 170, distance: 40.7
click at [519, 177] on div at bounding box center [505, 170] width 76 height 26
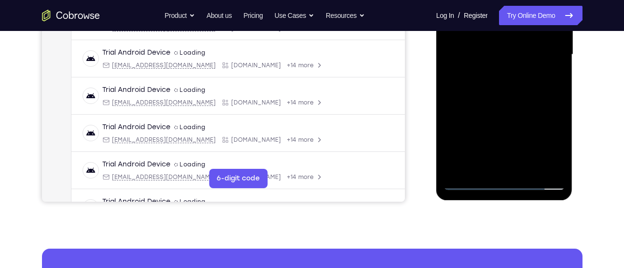
scroll to position [250, 0]
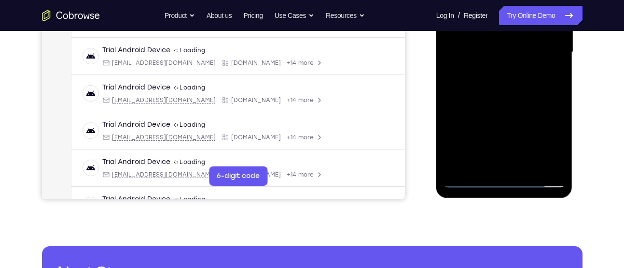
click at [505, 179] on div at bounding box center [505, 52] width 122 height 270
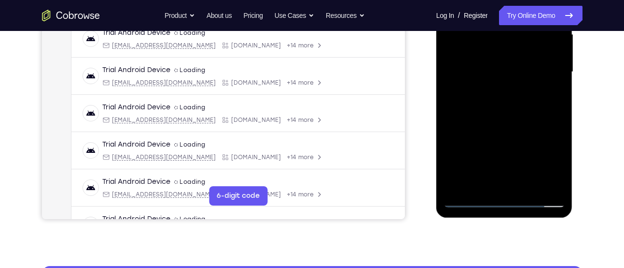
scroll to position [229, 0]
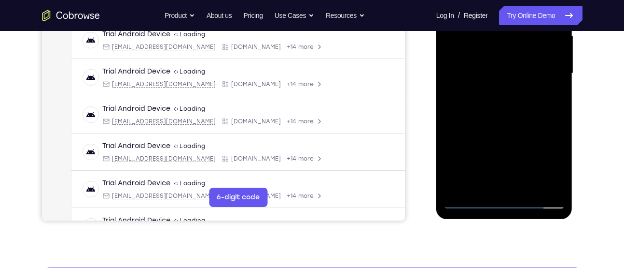
click at [554, 156] on div at bounding box center [505, 73] width 122 height 270
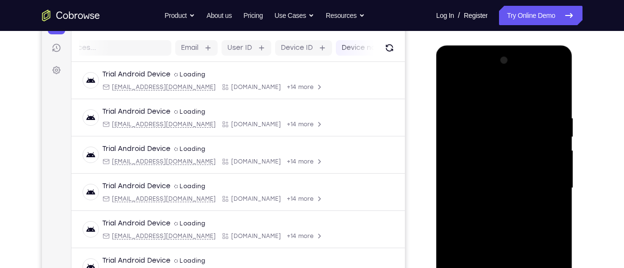
scroll to position [114, 0]
click at [497, 94] on div at bounding box center [505, 188] width 122 height 270
click at [548, 185] on div at bounding box center [505, 188] width 122 height 270
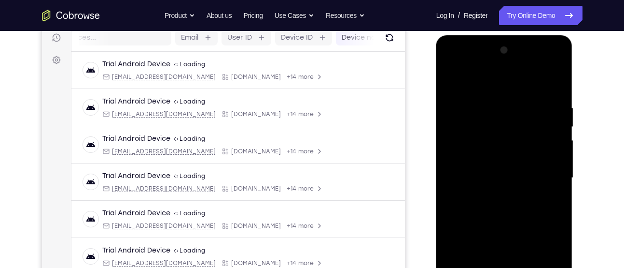
scroll to position [141, 0]
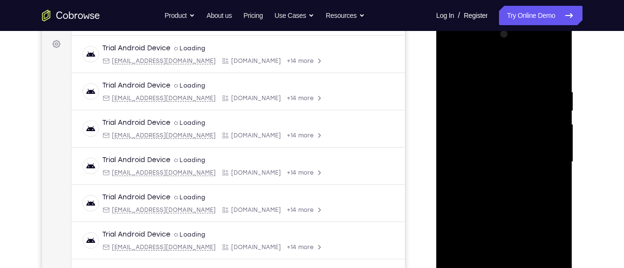
click at [489, 178] on div at bounding box center [505, 162] width 122 height 270
click at [504, 149] on div at bounding box center [505, 162] width 122 height 270
click at [505, 138] on div at bounding box center [505, 162] width 122 height 270
click at [466, 161] on div at bounding box center [505, 162] width 122 height 270
click at [487, 192] on div at bounding box center [505, 162] width 122 height 270
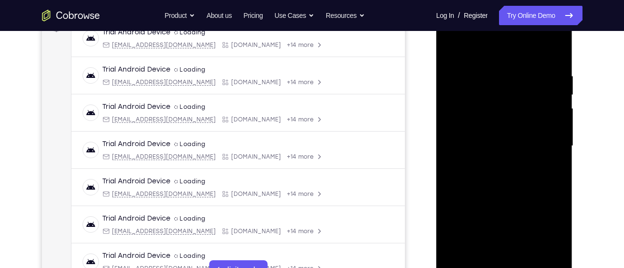
scroll to position [157, 0]
click at [496, 172] on div at bounding box center [505, 145] width 122 height 270
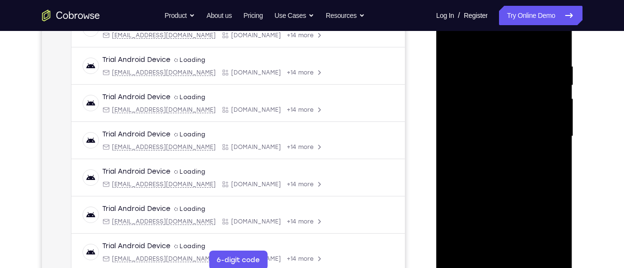
click at [508, 159] on div at bounding box center [505, 136] width 122 height 270
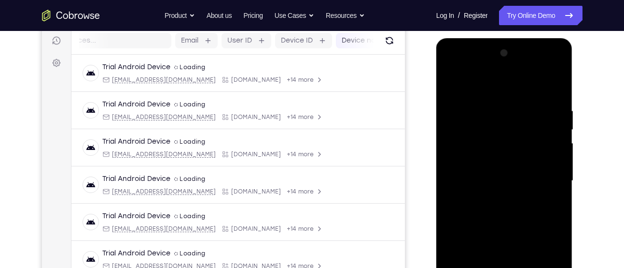
scroll to position [122, 0]
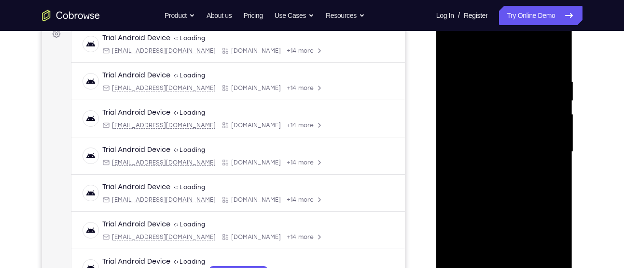
click at [515, 198] on div at bounding box center [505, 151] width 122 height 270
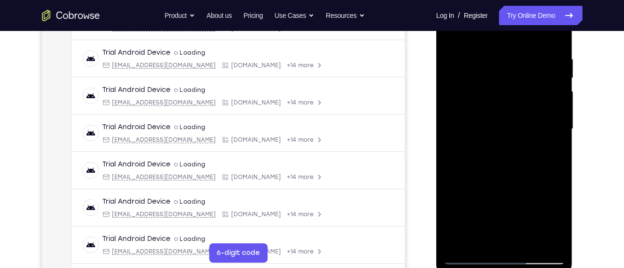
scroll to position [207, 0]
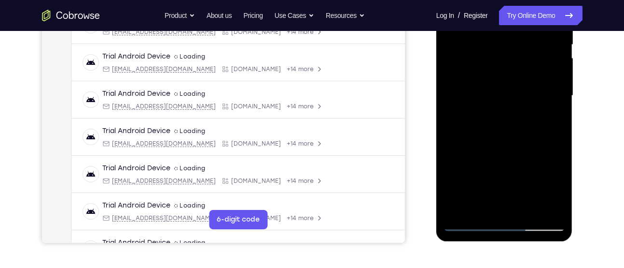
click at [524, 211] on div at bounding box center [505, 95] width 122 height 270
click at [522, 152] on div at bounding box center [505, 95] width 122 height 270
click at [513, 83] on div at bounding box center [505, 95] width 122 height 270
click at [483, 205] on div at bounding box center [505, 95] width 122 height 270
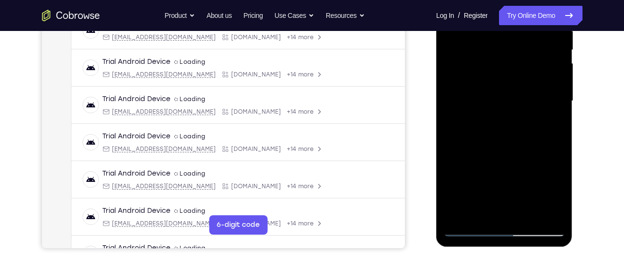
scroll to position [203, 0]
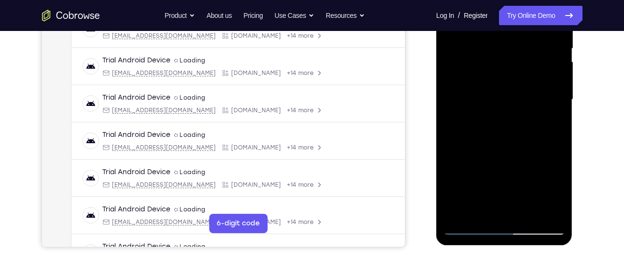
click at [482, 206] on div at bounding box center [505, 99] width 122 height 270
click at [530, 153] on div at bounding box center [505, 99] width 122 height 270
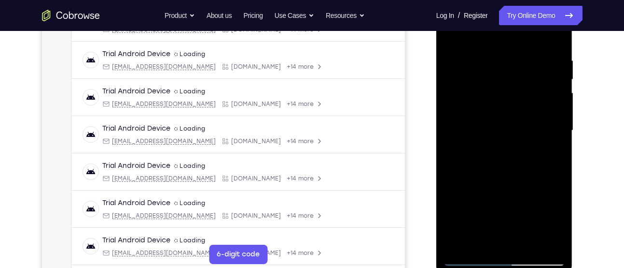
scroll to position [171, 0]
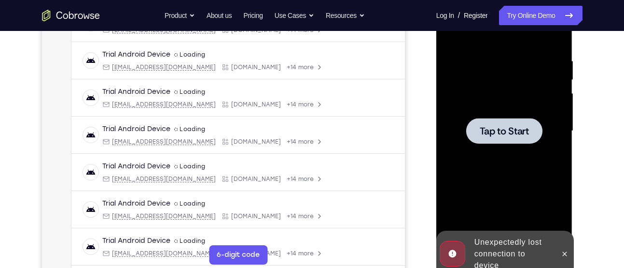
click at [501, 93] on div at bounding box center [505, 131] width 122 height 270
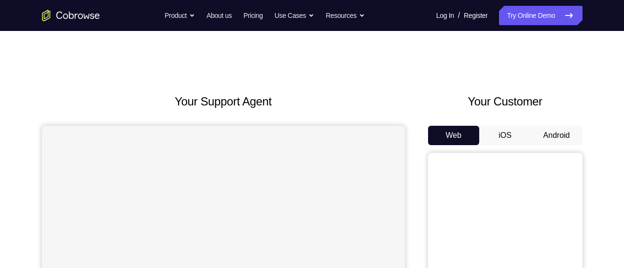
drag, startPoint x: 551, startPoint y: 131, endPoint x: 542, endPoint y: 155, distance: 25.0
click at [551, 131] on button "Android" at bounding box center [557, 135] width 52 height 19
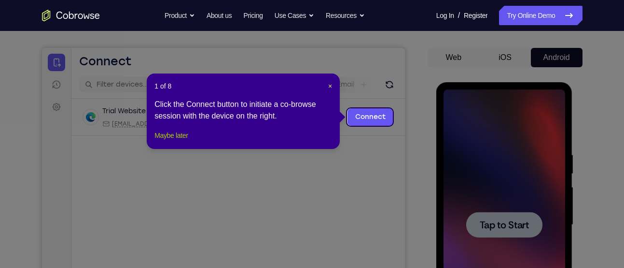
click at [170, 141] on button "Maybe later" at bounding box center [171, 135] width 33 height 12
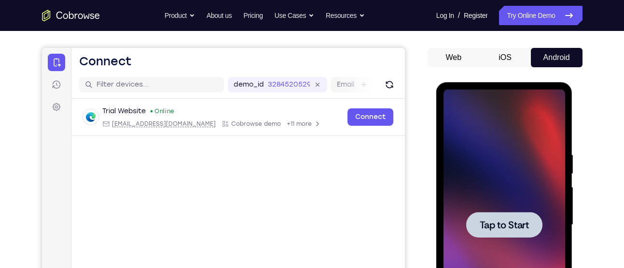
drag, startPoint x: 508, startPoint y: 187, endPoint x: 796, endPoint y: 213, distance: 289.5
click at [508, 187] on div at bounding box center [505, 224] width 122 height 270
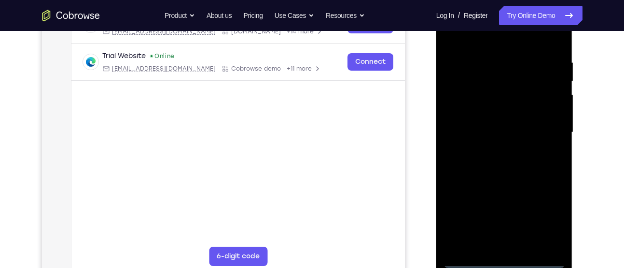
scroll to position [170, 0]
drag, startPoint x: 505, startPoint y: 258, endPoint x: 509, endPoint y: 247, distance: 11.8
click at [505, 258] on div at bounding box center [505, 132] width 122 height 270
click at [547, 215] on div at bounding box center [505, 132] width 122 height 270
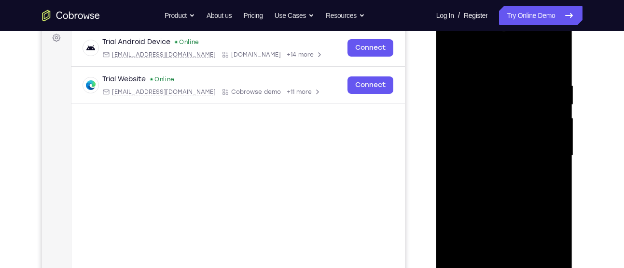
scroll to position [146, 0]
click at [546, 240] on div at bounding box center [505, 156] width 122 height 270
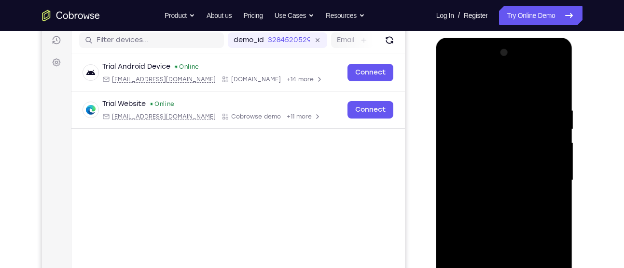
drag, startPoint x: 505, startPoint y: 81, endPoint x: 513, endPoint y: 97, distance: 17.3
click at [505, 81] on div at bounding box center [505, 180] width 122 height 270
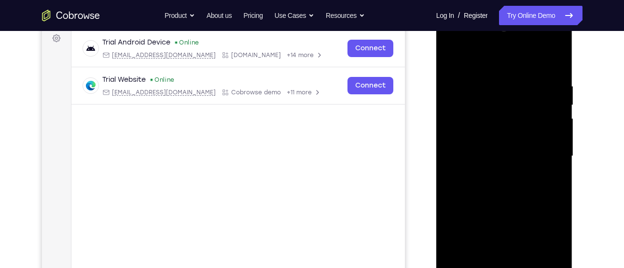
scroll to position [144, 0]
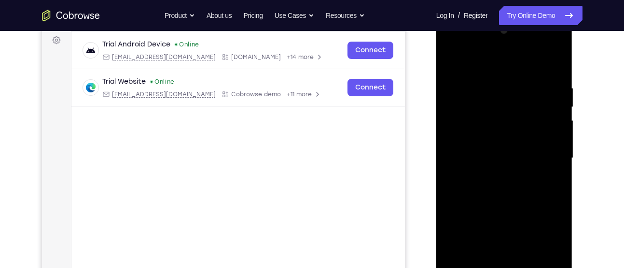
click at [463, 63] on div at bounding box center [505, 158] width 122 height 270
